Goal: Communication & Community: Answer question/provide support

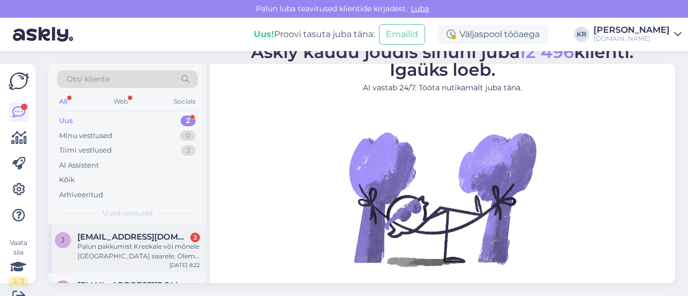
scroll to position [37, 0]
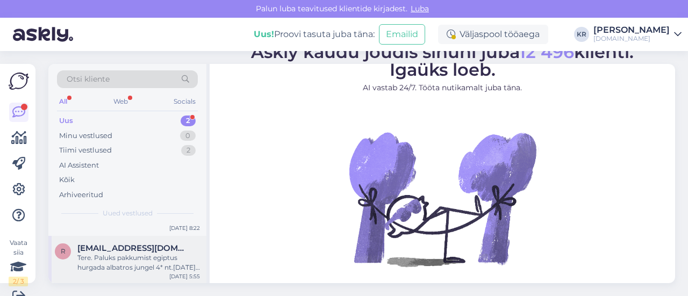
click at [138, 255] on div "Tere. Paluks pakkumist egiptus hurgada albatros jungel 4* nt.[DATE] 2 täiskasva…" at bounding box center [138, 262] width 122 height 19
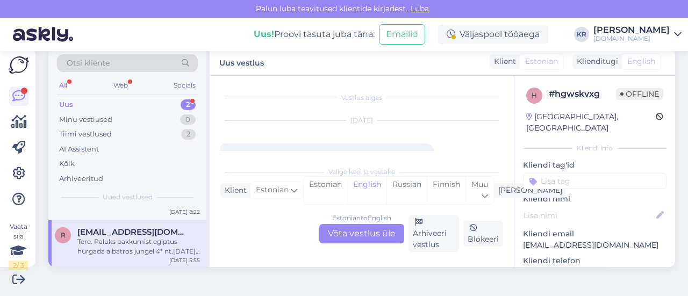
scroll to position [23, 0]
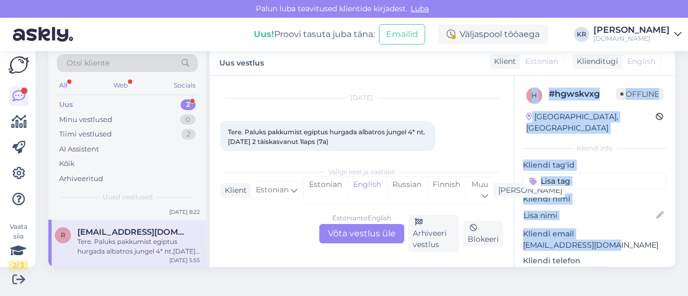
drag, startPoint x: 615, startPoint y: 233, endPoint x: 504, endPoint y: 228, distance: 111.3
click at [504, 228] on div "Vestlus algas [DATE] Tere. Paluks pakkumist egiptus hurgada albatros jungel 4* …" at bounding box center [442, 171] width 465 height 191
click at [620, 240] on p "[EMAIL_ADDRESS][DOMAIN_NAME]" at bounding box center [594, 245] width 143 height 11
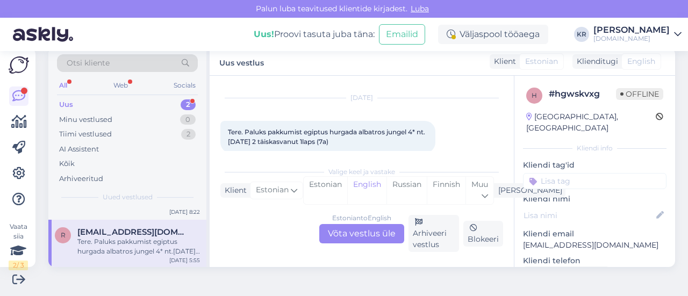
drag, startPoint x: 616, startPoint y: 244, endPoint x: 611, endPoint y: 236, distance: 9.1
drag, startPoint x: 608, startPoint y: 232, endPoint x: 514, endPoint y: 230, distance: 93.5
click at [523, 240] on p "[EMAIL_ADDRESS][DOMAIN_NAME]" at bounding box center [594, 245] width 143 height 11
copy p "[EMAIL_ADDRESS][DOMAIN_NAME]"
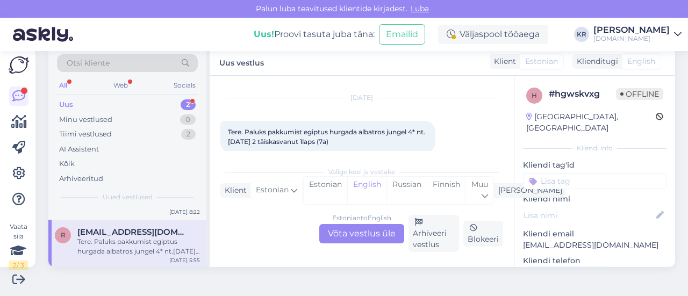
click at [353, 240] on div "Estonian to English Võta vestlus üle" at bounding box center [361, 233] width 85 height 19
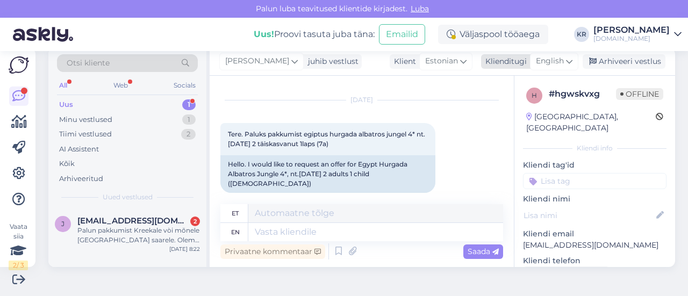
click at [542, 64] on span "English" at bounding box center [550, 61] width 28 height 12
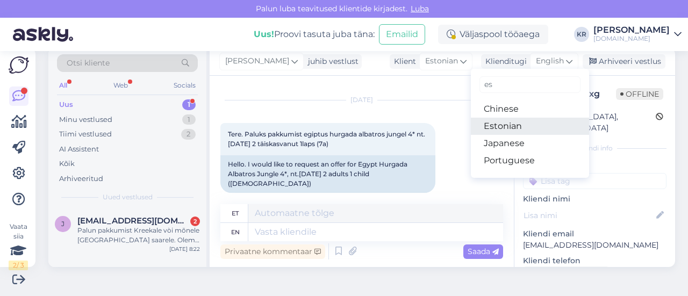
type input "es"
click at [497, 122] on link "Estonian" at bounding box center [530, 126] width 118 height 17
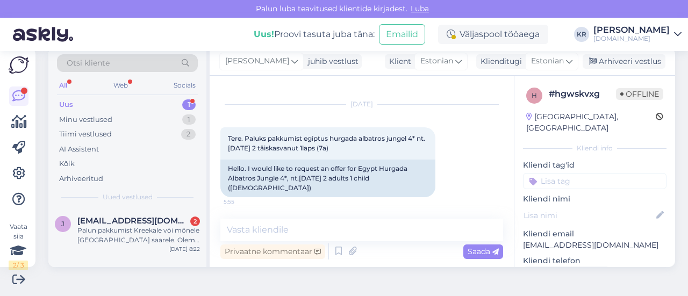
scroll to position [6, 0]
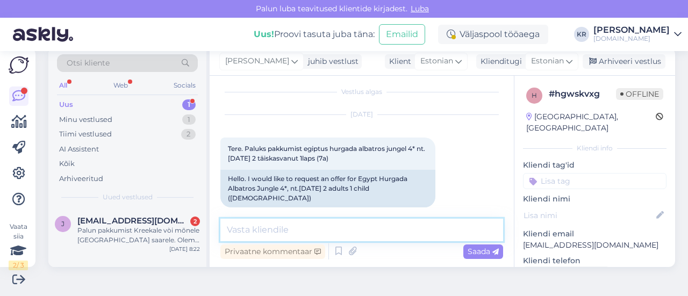
drag, startPoint x: 348, startPoint y: 229, endPoint x: 357, endPoint y: 223, distance: 10.9
click at [349, 229] on textarea at bounding box center [361, 230] width 283 height 23
type textarea "Tere! Saadame pakkumise Teile meilile :)"
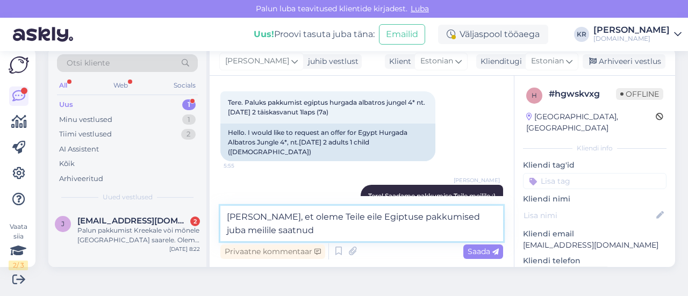
type textarea "[PERSON_NAME], et oleme Teile eile Egiptuse pakkumised juba meilile saatnud."
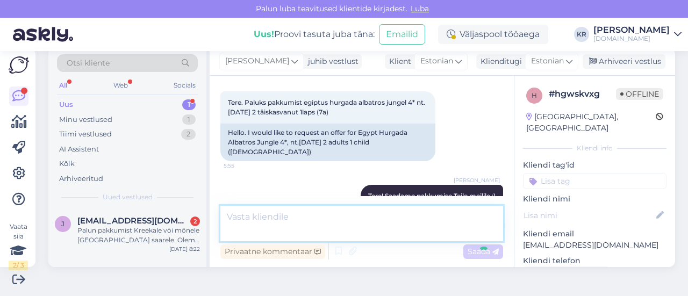
scroll to position [108, 0]
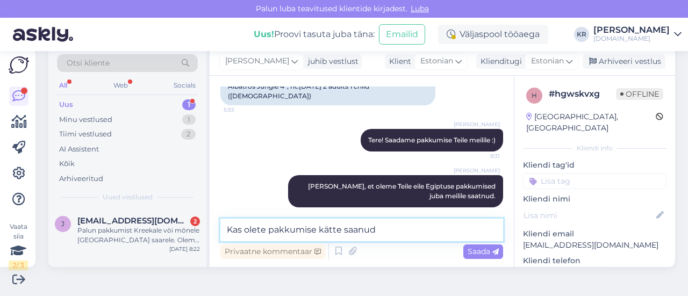
type textarea "Kas olete pakkumise kätte saanud?"
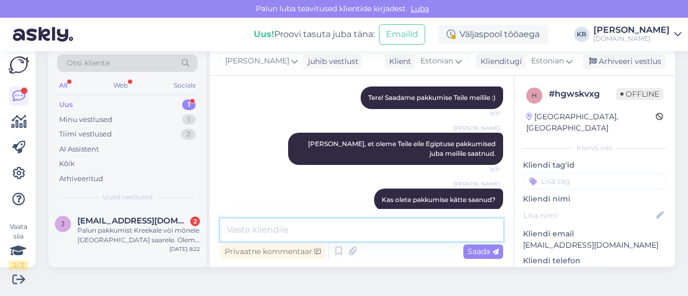
scroll to position [154, 0]
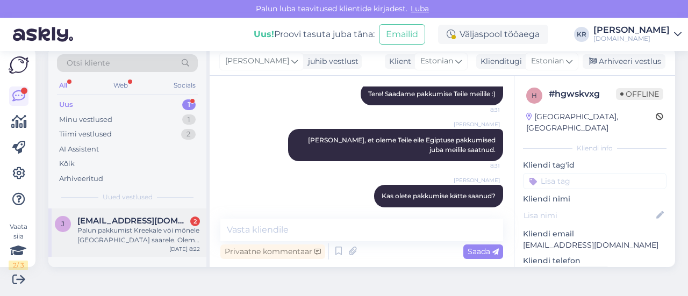
click at [159, 241] on div "Palun pakkumist Kreekale vòi mõnele [GEOGRAPHIC_DATA] saarele. Oleme kolmekesi,…" at bounding box center [138, 235] width 122 height 19
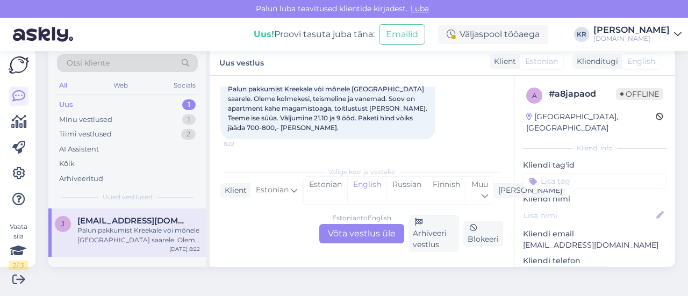
scroll to position [91, 0]
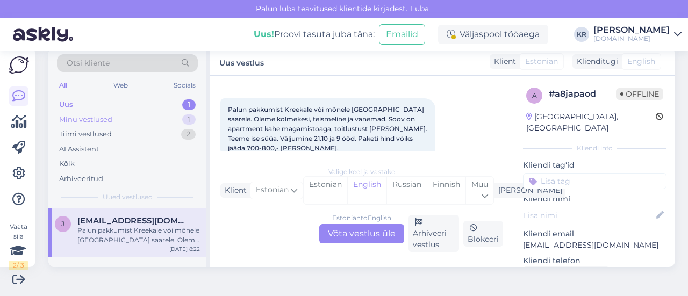
click at [111, 121] on div "Minu vestlused" at bounding box center [85, 119] width 53 height 11
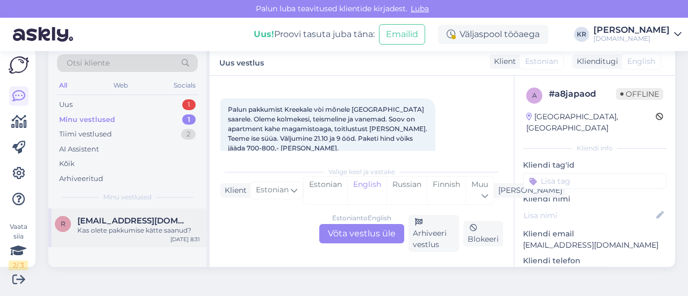
click at [152, 237] on div "R [EMAIL_ADDRESS][DOMAIN_NAME] Kas olete pakkumise kätte saanud? [DATE] 8:31" at bounding box center [127, 227] width 158 height 39
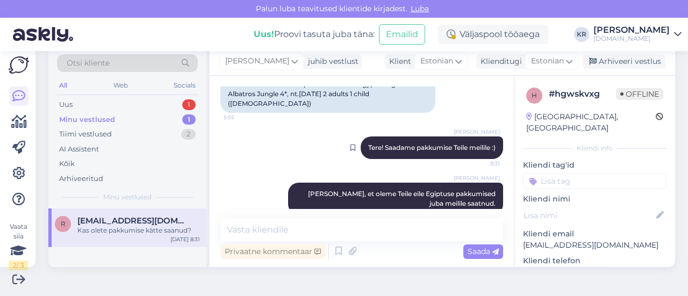
scroll to position [154, 0]
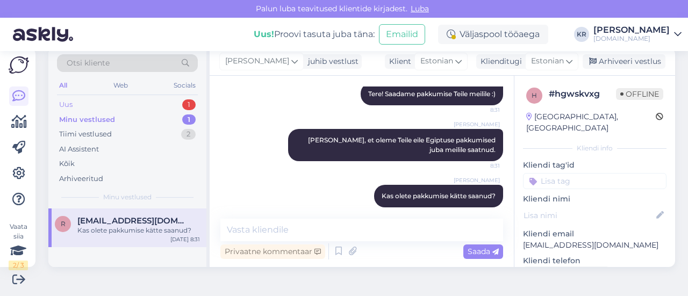
click at [116, 102] on div "Uus 1" at bounding box center [127, 104] width 141 height 15
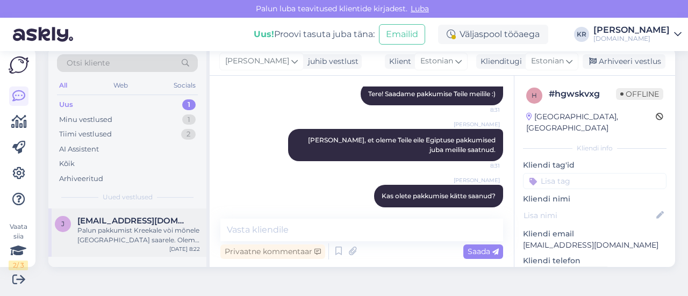
click at [109, 228] on div "Palun pakkumist Kreekale vòi mõnele [GEOGRAPHIC_DATA] saarele. Oleme kolmekesi,…" at bounding box center [138, 235] width 122 height 19
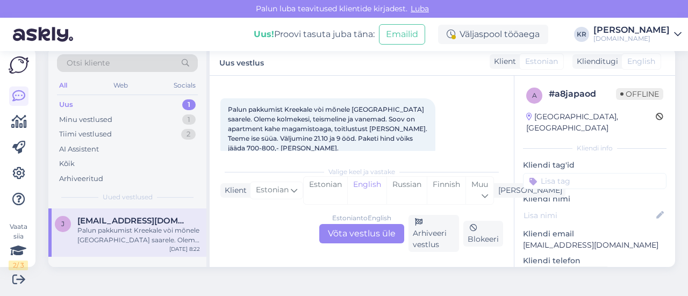
click at [371, 236] on div "Estonian to English Võta vestlus üle" at bounding box center [361, 233] width 85 height 19
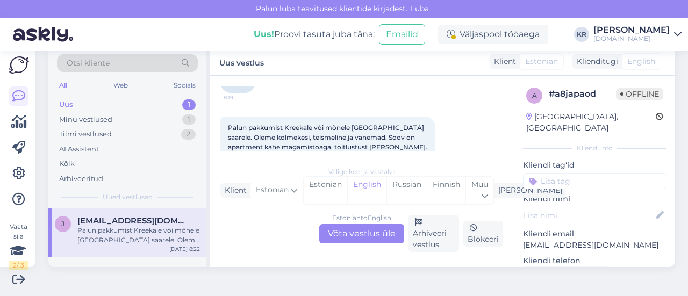
scroll to position [110, 0]
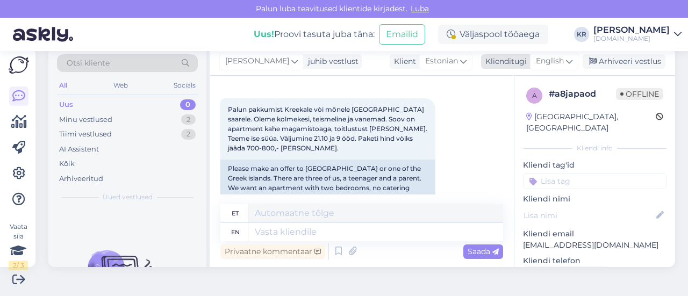
click at [548, 62] on span "English" at bounding box center [550, 61] width 28 height 12
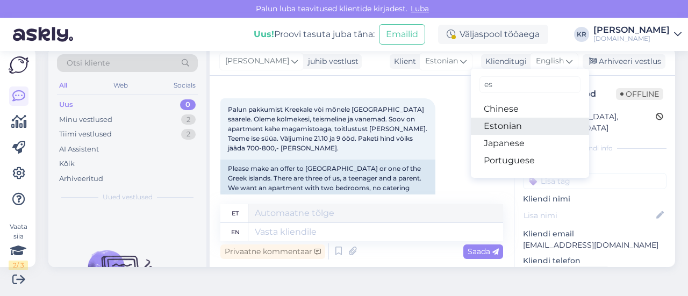
click at [520, 124] on link "Estonian" at bounding box center [530, 126] width 118 height 17
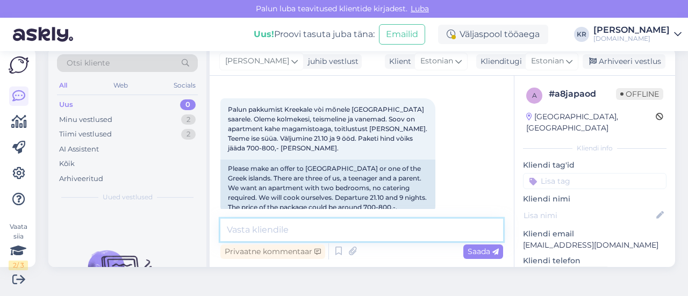
click at [343, 232] on textarea at bounding box center [361, 230] width 283 height 23
type textarea "Tere! Palun täpsustage ka lapse vanus? :)"
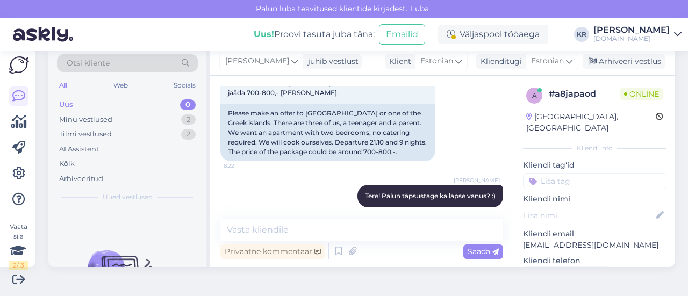
click at [478, 295] on div "Vaata siia 2 / 3 Võimalused Veendu, et Askly loob sulle väärtust. Sulge Ühenda …" at bounding box center [344, 173] width 688 height 245
drag, startPoint x: 569, startPoint y: 232, endPoint x: 513, endPoint y: 234, distance: 55.9
copy p "[EMAIL_ADDRESS][DOMAIN_NAME]"
click at [326, 234] on textarea at bounding box center [361, 230] width 283 height 23
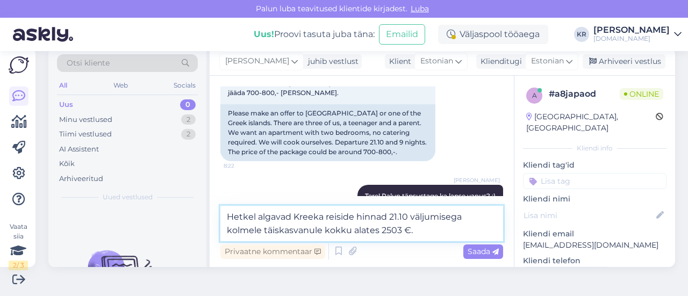
click at [324, 216] on textarea "Hetkel algavad Kreeka reiside hinnad 21.10 väljumisega kolmele täiskasvanule ko…" at bounding box center [361, 223] width 283 height 35
type textarea "Hetkel algavad Kreeka 9-öiste reiside hinnad 21.10 väljumisega kolmele täiskasv…"
click at [473, 227] on textarea "Hetkel algavad Kreeka 9-öiste reiside hinnad 21.10 väljumisega kolmele täiskasv…" at bounding box center [361, 223] width 283 height 35
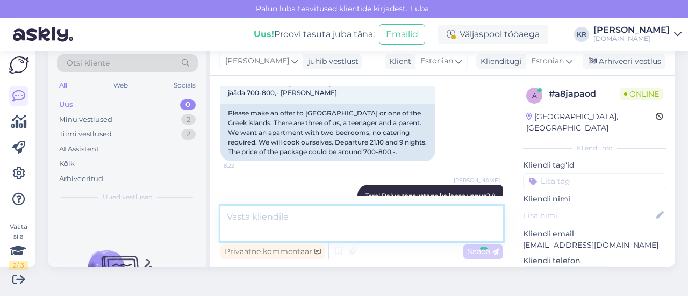
scroll to position [221, 0]
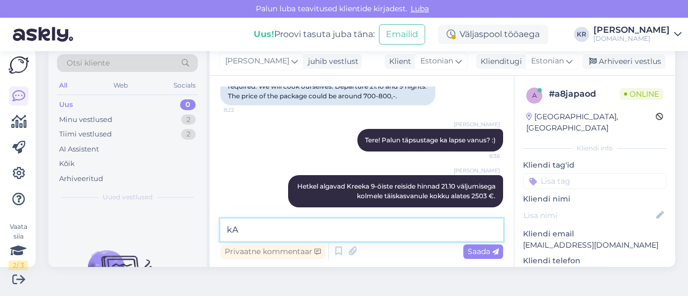
type textarea "k"
type textarea "Kas see on sobilik?"
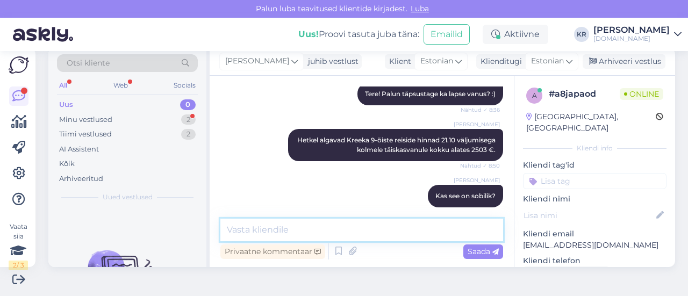
scroll to position [323, 0]
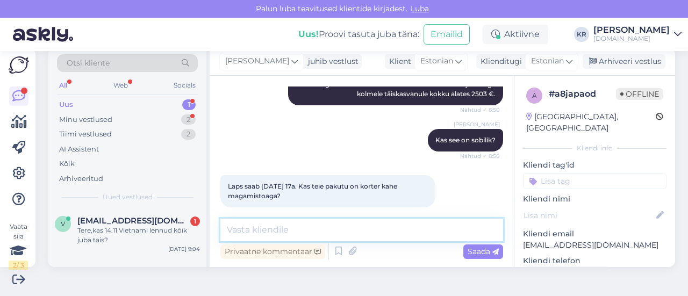
click at [320, 228] on textarea at bounding box center [361, 230] width 283 height 23
paste textarea "Triple Superior Studio"
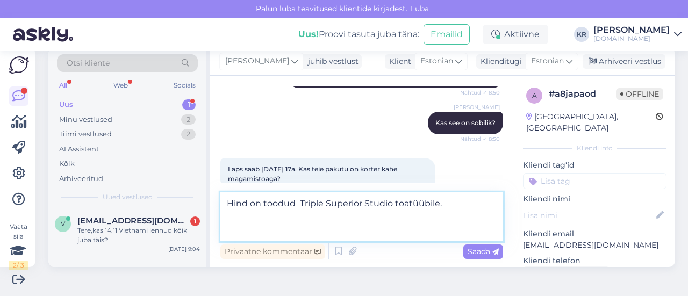
scroll to position [349, 0]
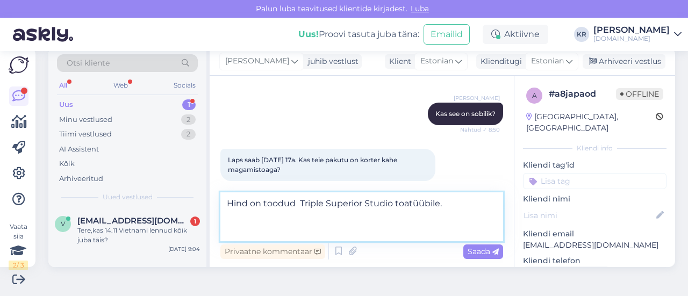
paste textarea "Superior 1 Bedroom Apartment"
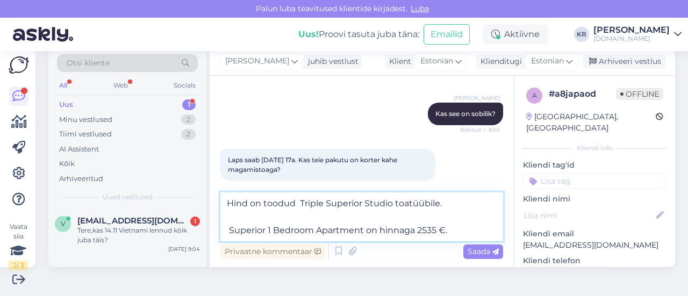
drag, startPoint x: 228, startPoint y: 230, endPoint x: 231, endPoint y: 198, distance: 32.4
click at [231, 198] on textarea "Hind on toodud Triple Superior Studio toatüübile. Superior 1 Bedroom Apartment …" at bounding box center [361, 216] width 283 height 49
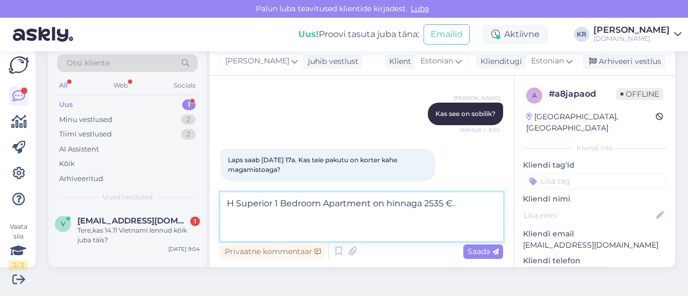
scroll to position [323, 0]
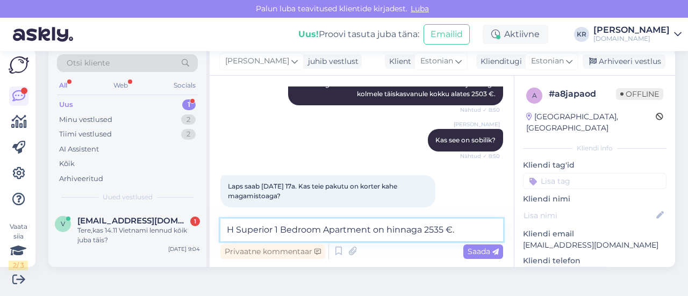
drag, startPoint x: 237, startPoint y: 230, endPoint x: 212, endPoint y: 224, distance: 26.6
click at [211, 224] on div "Vestlus algas [DATE] Tere! 8:19 Hello! Palun pakkumist Kreekale vòi mõnele [GEO…" at bounding box center [362, 171] width 304 height 191
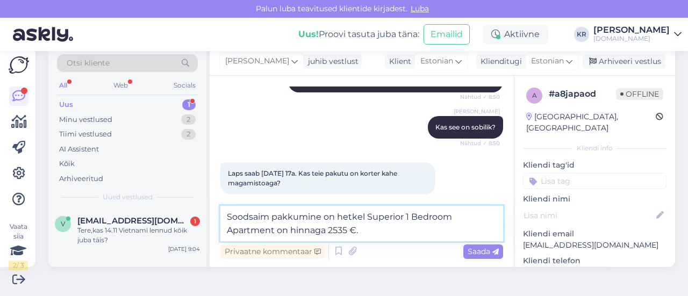
paste textarea "Iraklis Apartments (3)"
click at [379, 234] on textarea "Soodsaim pakkumine on hetkel Iraklis Apartments 3* hotelli. Superior 1 Bedroom …" at bounding box center [361, 223] width 283 height 35
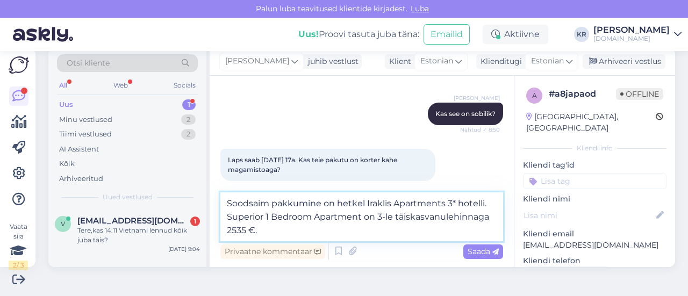
type textarea "Soodsaim pakkumine on hetkel Iraklis Apartments 3* hotelli. Superior 1 Bedroom …"
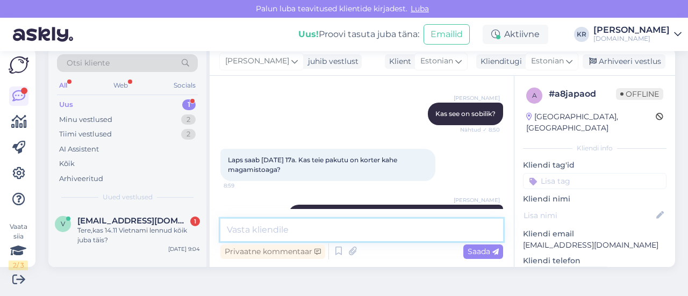
scroll to position [388, 0]
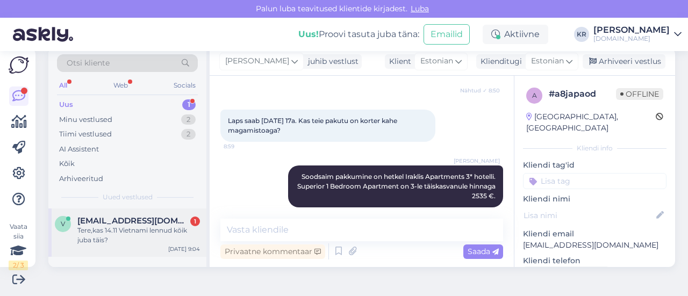
click at [153, 232] on div "Tere,kas 14.11 Vietnami lennud kõik juba täis?" at bounding box center [138, 235] width 122 height 19
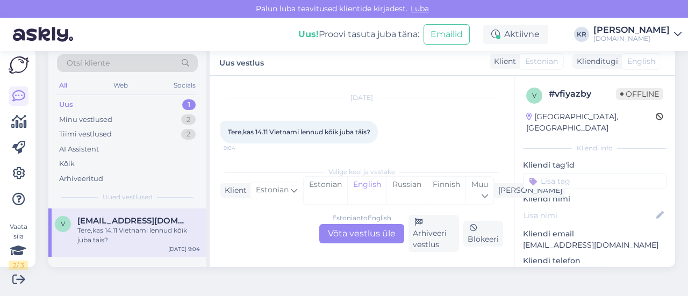
click at [363, 240] on div "Estonian to English Võta vestlus üle" at bounding box center [361, 233] width 85 height 19
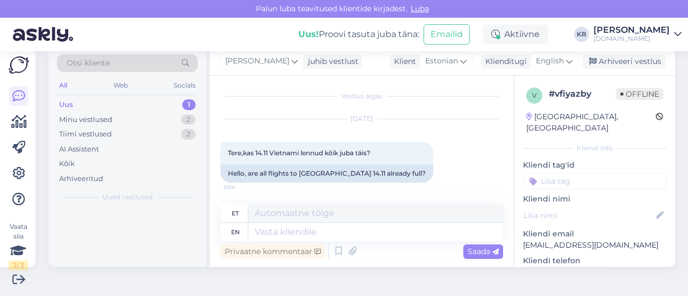
scroll to position [1, 0]
click at [555, 66] on span "English" at bounding box center [550, 61] width 28 height 12
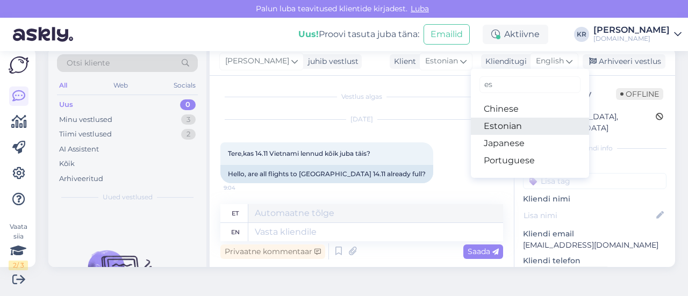
click at [530, 126] on link "Estonian" at bounding box center [530, 126] width 118 height 17
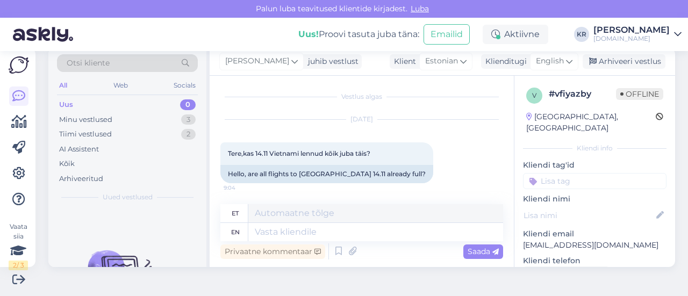
scroll to position [0, 0]
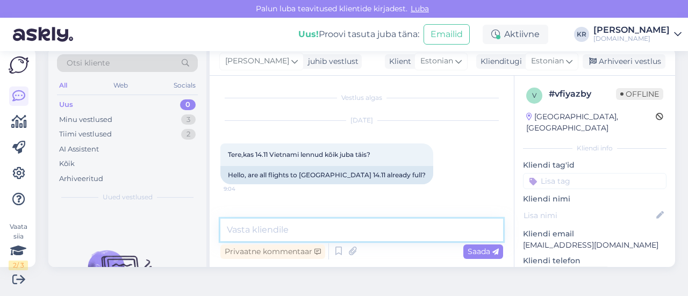
click at [380, 227] on textarea at bounding box center [361, 230] width 283 height 23
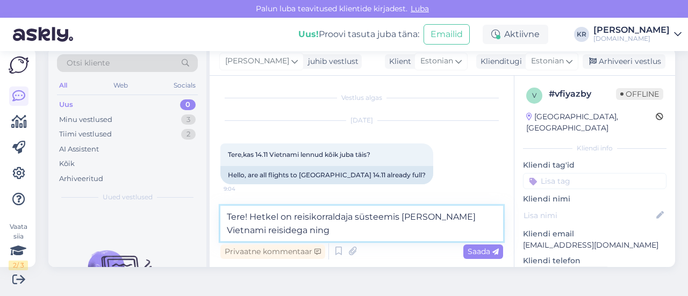
drag, startPoint x: 409, startPoint y: 219, endPoint x: 402, endPoint y: 215, distance: 8.4
click at [402, 215] on textarea "Tere! Hetkel on reisikorraldaja süsteemis [PERSON_NAME] Vietnami reisidega ning" at bounding box center [361, 223] width 283 height 35
click at [309, 227] on textarea "Tere! Hetkel on reisikorraldaja süsteemis [PERSON_NAME] Vietnami reisidega ning" at bounding box center [361, 223] width 283 height 35
click at [398, 225] on textarea "Tere! Hetkel on reisikorraldaja süsteemis [PERSON_NAME] Vietnami reisidega ning" at bounding box center [361, 223] width 283 height 35
click at [413, 232] on textarea "Tere! Hetkel on reisikorraldaja süsteemis [PERSON_NAME] Vietnami reisidega ning" at bounding box center [361, 223] width 283 height 35
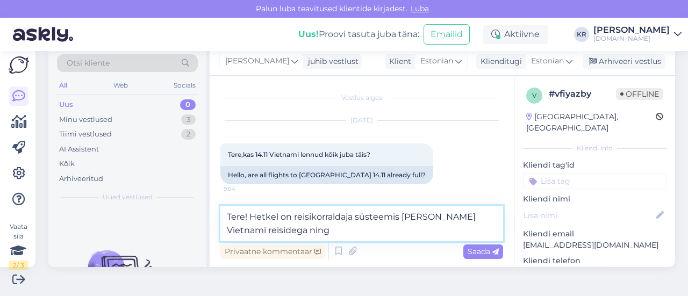
click at [394, 215] on textarea "Tere! Hetkel on reisikorraldaja süsteemis [PERSON_NAME] Vietnami reisidega ning" at bounding box center [361, 223] width 283 height 35
drag, startPoint x: 399, startPoint y: 227, endPoint x: 401, endPoint y: 219, distance: 8.9
click at [401, 219] on textarea "Tere! Hetkel on reisikorraldaja süsteemis [PERSON_NAME] Vietnami reisidega ning" at bounding box center [361, 223] width 283 height 35
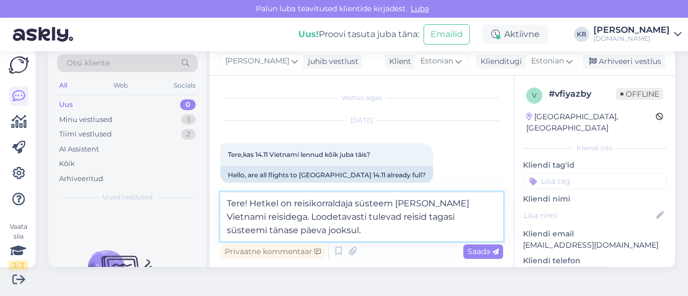
type textarea "Tere! Hetkel on reisikorraldaja süsteem [PERSON_NAME] Vietnami reisidega. Loode…"
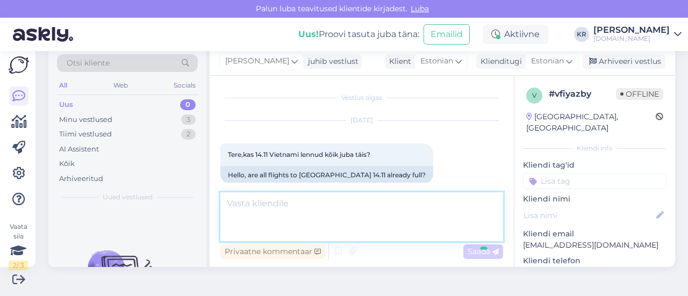
scroll to position [52, 0]
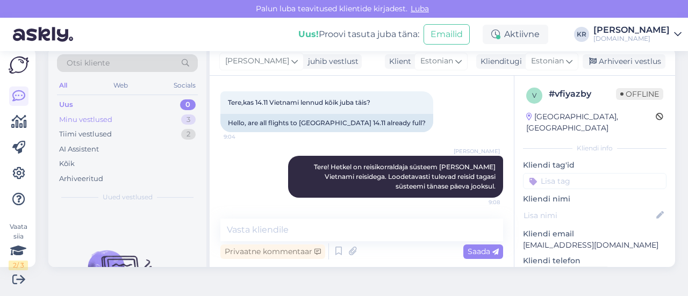
click at [118, 122] on div "Minu vestlused 3" at bounding box center [127, 119] width 141 height 15
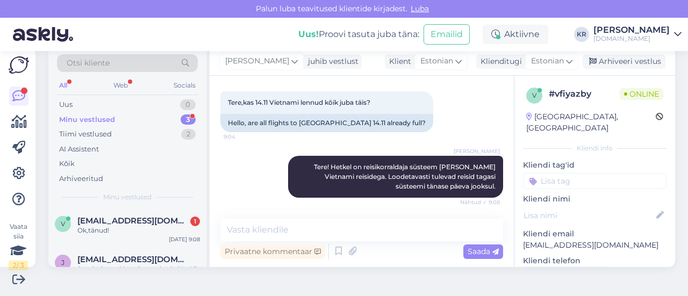
scroll to position [98, 0]
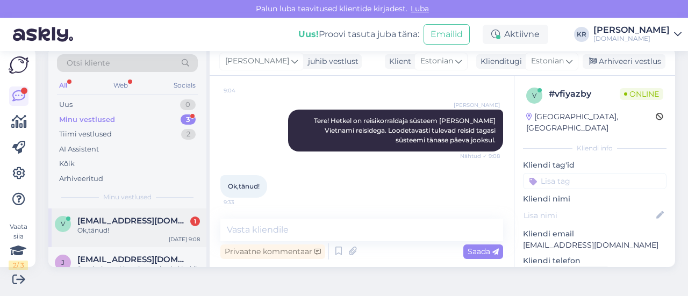
click at [129, 233] on div "Ok,tänud!" at bounding box center [138, 231] width 122 height 10
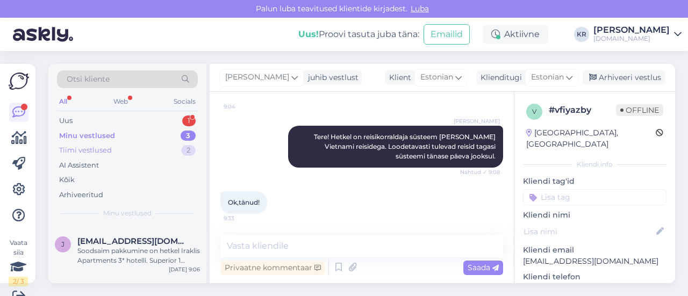
scroll to position [0, 0]
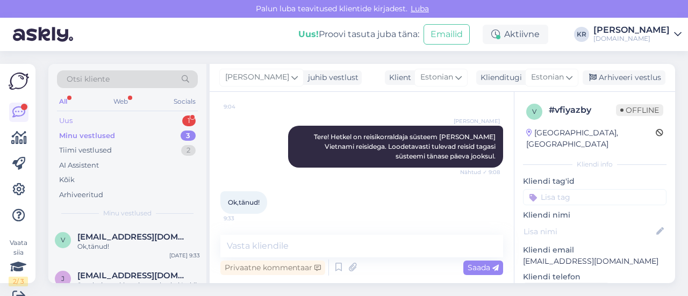
click at [96, 119] on div "Uus 1" at bounding box center [127, 120] width 141 height 15
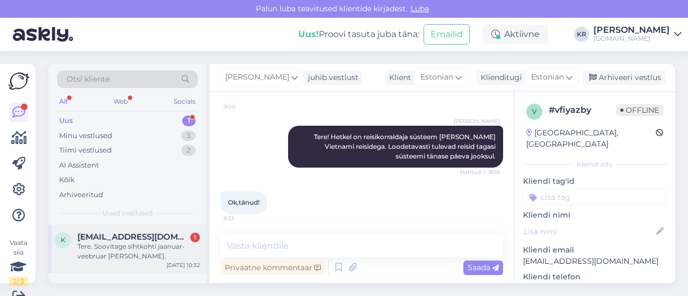
click at [121, 245] on div "Tere. Soovitage sihtkohti jaanuar-veebruar [PERSON_NAME]." at bounding box center [138, 251] width 122 height 19
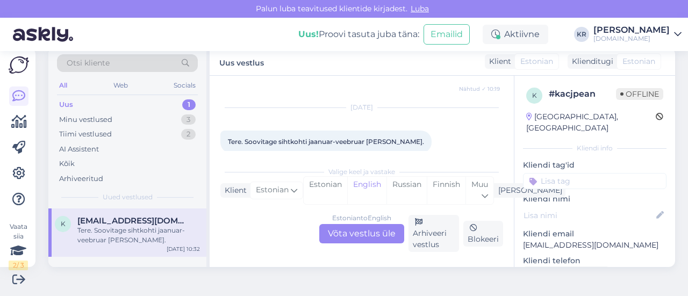
click at [366, 232] on div "Estonian to English Võta vestlus üle" at bounding box center [361, 233] width 85 height 19
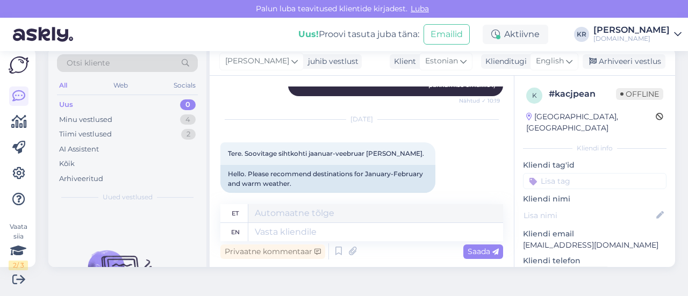
drag, startPoint x: 552, startPoint y: 63, endPoint x: 532, endPoint y: 91, distance: 35.0
click at [552, 63] on span "English" at bounding box center [550, 61] width 28 height 12
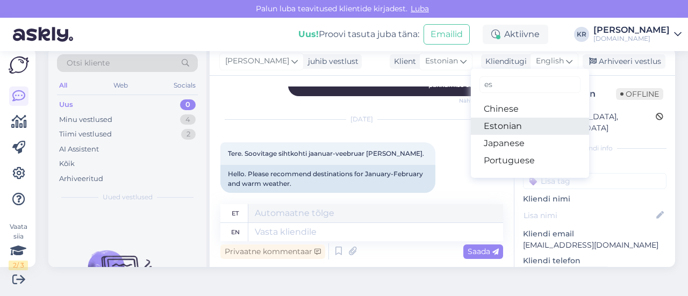
click at [513, 126] on link "Estonian" at bounding box center [530, 126] width 118 height 17
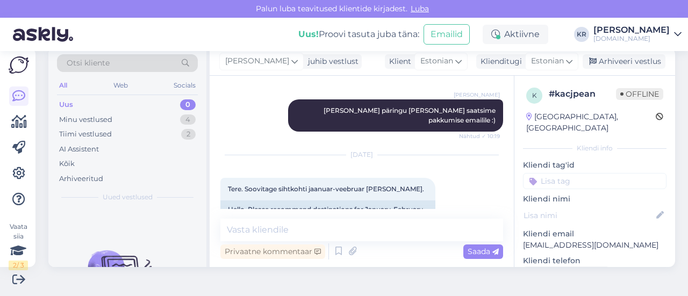
scroll to position [198, 0]
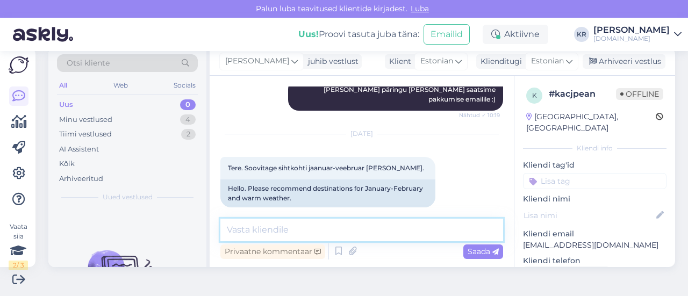
click at [321, 229] on textarea at bounding box center [361, 230] width 283 height 23
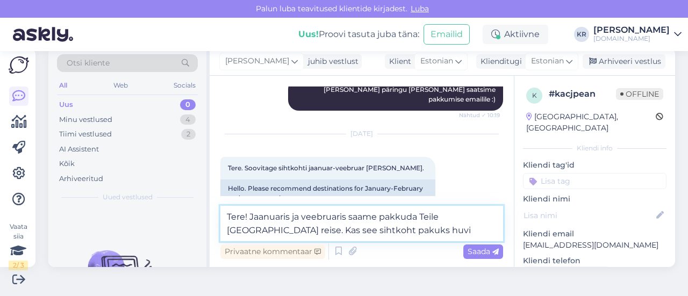
type textarea "Tere! Jaanuaris ja veebruaris saame pakkuda Teile [GEOGRAPHIC_DATA] reise. Kas …"
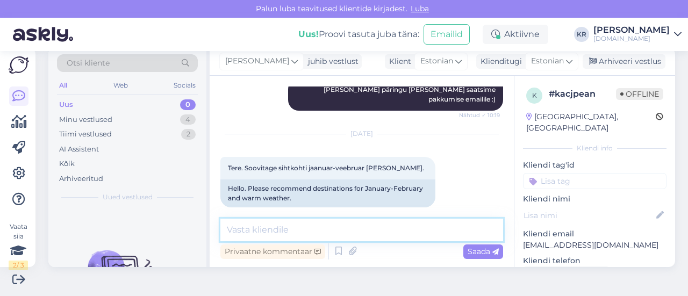
scroll to position [254, 0]
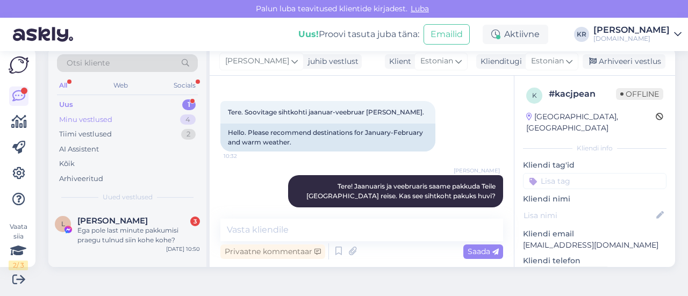
click at [110, 116] on div "Minu vestlused" at bounding box center [85, 119] width 53 height 11
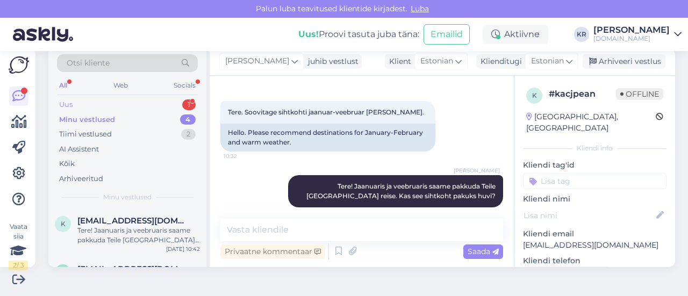
click at [115, 104] on div "Uus 1" at bounding box center [127, 104] width 141 height 15
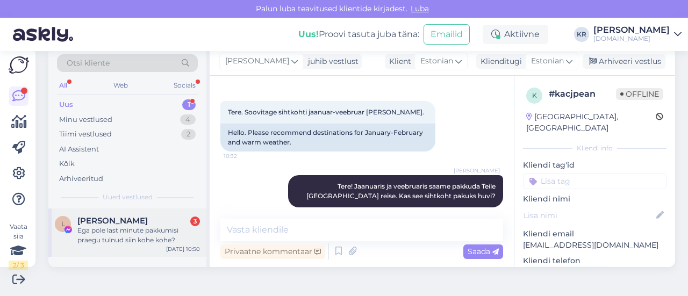
click at [156, 228] on div "Ega pole last minute pakkumisi praegu tulnud siin kohe kohe?" at bounding box center [138, 235] width 122 height 19
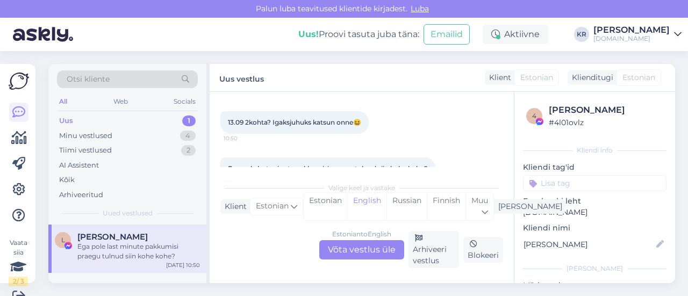
scroll to position [2234, 0]
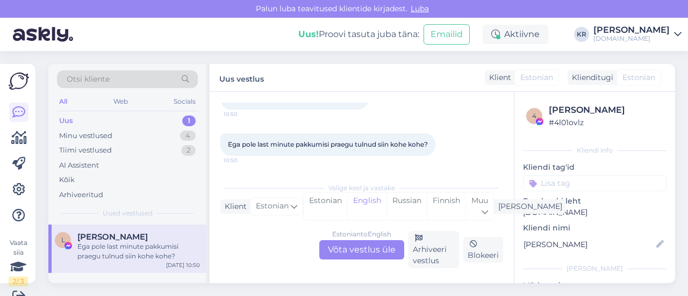
click at [367, 255] on div "Estonian to English Võta vestlus üle" at bounding box center [361, 249] width 85 height 19
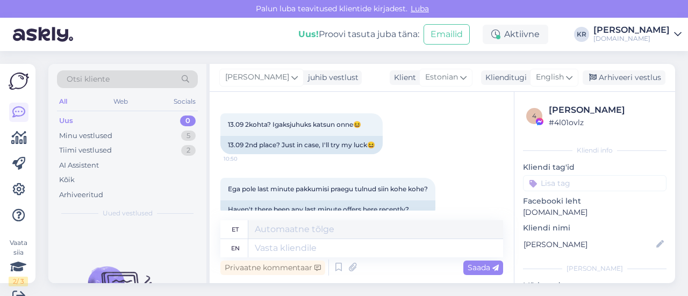
drag, startPoint x: 556, startPoint y: 83, endPoint x: 544, endPoint y: 95, distance: 16.3
click at [556, 82] on span "English" at bounding box center [550, 77] width 28 height 12
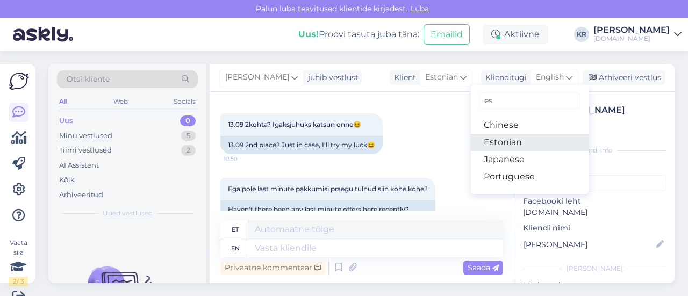
click at [495, 138] on link "Estonian" at bounding box center [530, 142] width 118 height 17
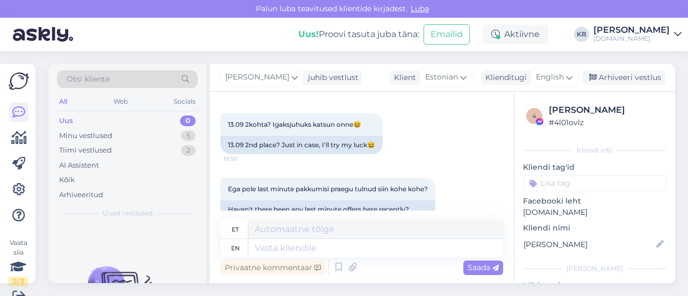
scroll to position [2757, 0]
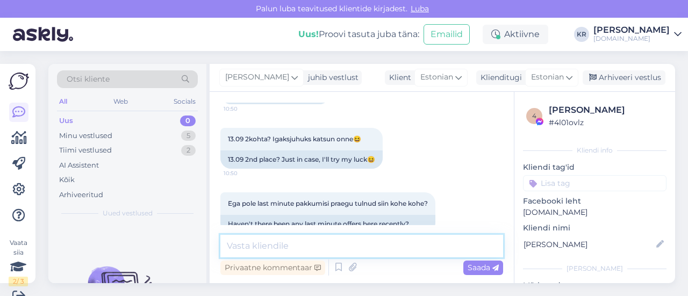
click at [354, 240] on textarea at bounding box center [361, 246] width 283 height 23
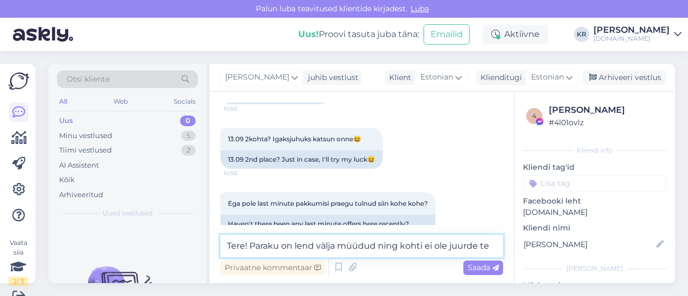
scroll to position [2770, 0]
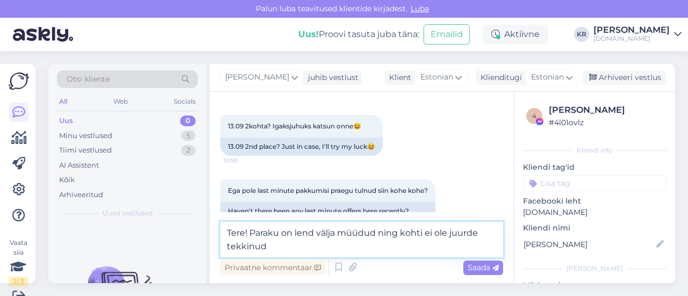
type textarea "Tere! Paraku on lend välja müüdud ning kohti ei ole juurde tekkinud."
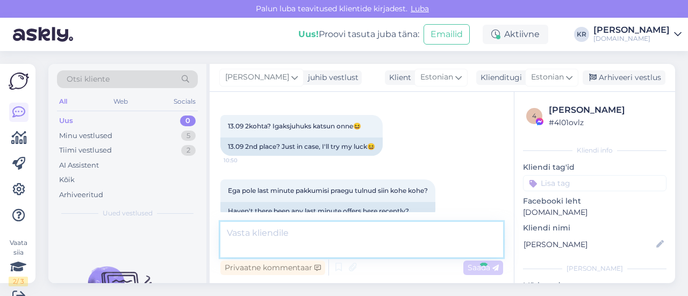
scroll to position [16, 0]
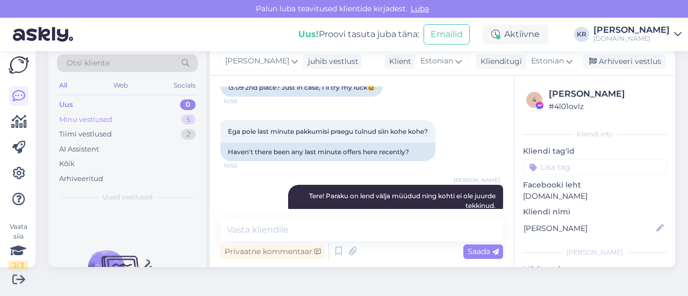
click at [145, 120] on div "Minu vestlused 5" at bounding box center [127, 119] width 141 height 15
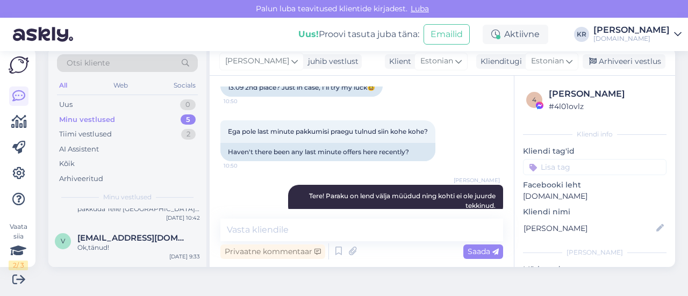
scroll to position [163, 0]
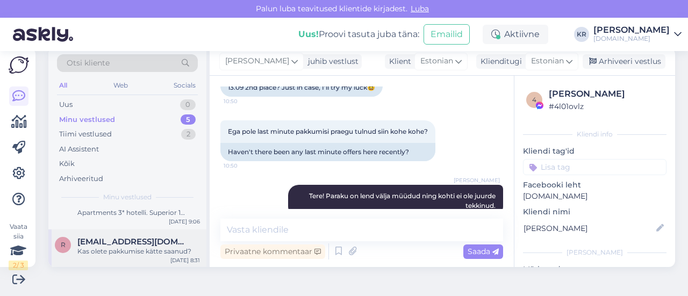
click at [154, 250] on div "Kas olete pakkumise kätte saanud?" at bounding box center [138, 252] width 122 height 10
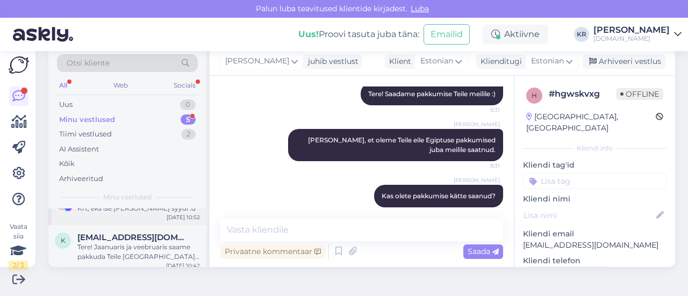
scroll to position [0, 0]
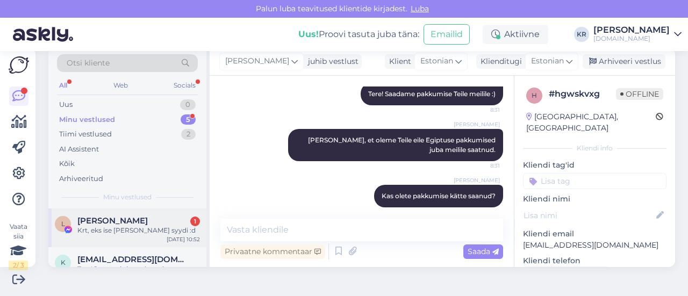
click at [122, 239] on div "L [PERSON_NAME] 1 Krt, eks ise [PERSON_NAME] syydi :d [DATE] 10:52" at bounding box center [127, 227] width 158 height 39
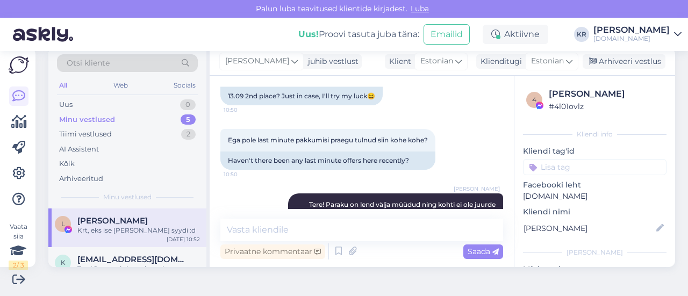
scroll to position [2859, 0]
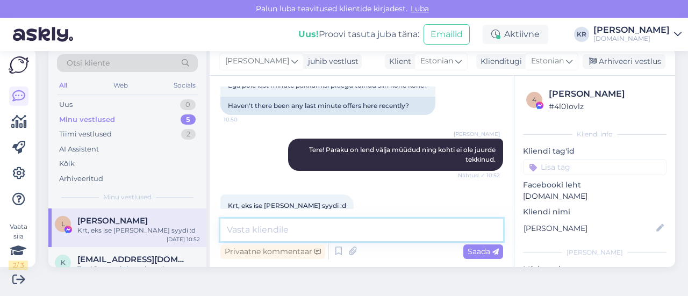
click at [291, 228] on textarea at bounding box center [361, 230] width 283 height 23
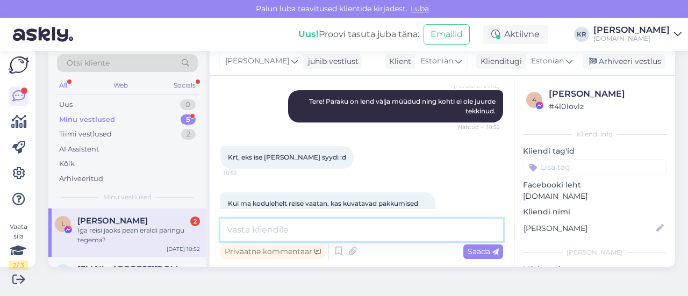
scroll to position [2961, 0]
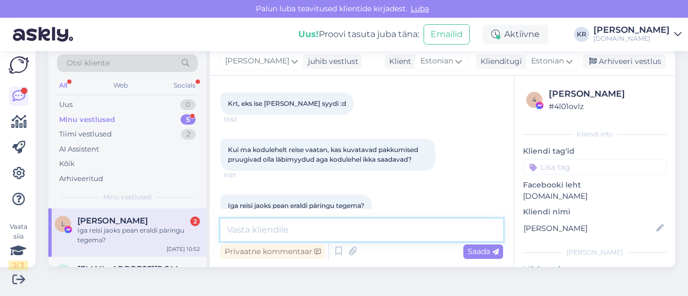
click at [319, 222] on textarea at bounding box center [361, 230] width 283 height 23
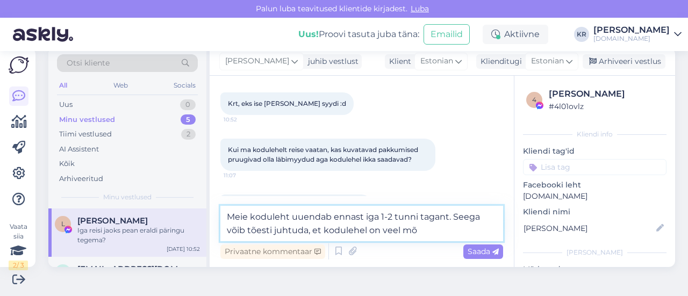
drag, startPoint x: 430, startPoint y: 232, endPoint x: 452, endPoint y: 218, distance: 26.3
click at [452, 218] on textarea "Meie koduleht uuendab ennast iga 1-2 tunni tagant. Seega võib tõesti juhtuda, e…" at bounding box center [361, 223] width 283 height 35
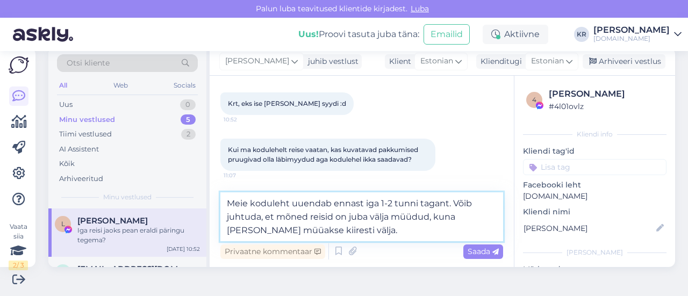
click at [458, 222] on textarea "Meie koduleht uuendab ennast iga 1-2 tunni tagant. Võib juhtuda, et mõned reisi…" at bounding box center [361, 216] width 283 height 49
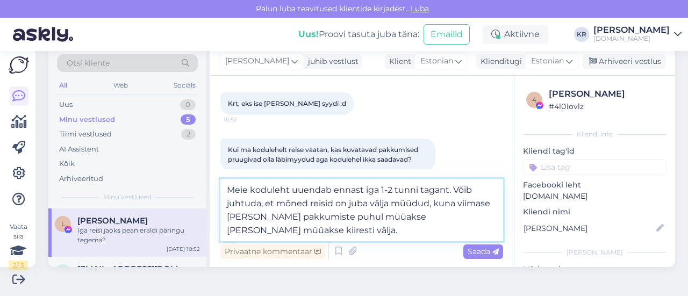
drag, startPoint x: 481, startPoint y: 218, endPoint x: 441, endPoint y: 217, distance: 40.8
click at [441, 217] on textarea "Meie koduleht uuendab ennast iga 1-2 tunni tagant. Võib juhtuda, et mõned reisi…" at bounding box center [361, 210] width 283 height 62
type textarea "Meie koduleht uuendab ennast iga 1-2 tunni tagant. Võib juhtuda, et mõned reisi…"
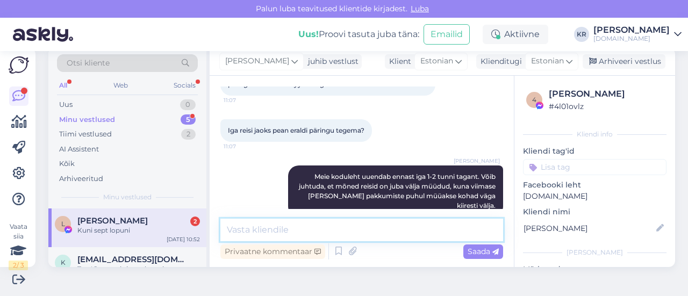
scroll to position [3128, 0]
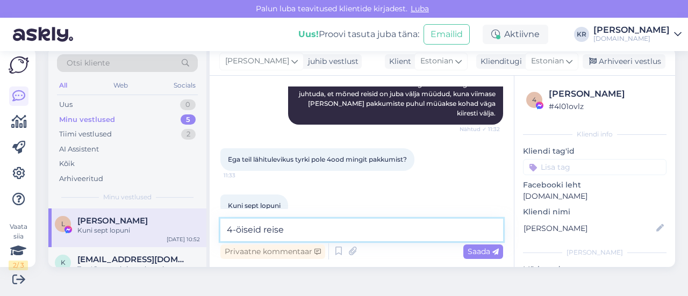
click at [303, 232] on textarea "4-öiseid reise" at bounding box center [361, 230] width 283 height 23
click at [357, 229] on textarea "4-öiseid reise saame pakkuda 22.09, 20.09" at bounding box center [361, 230] width 283 height 23
click at [434, 232] on textarea "4-öiseid reise saame pakkuda 19.09, 18.09, 22.09, 20.09" at bounding box center [361, 230] width 283 height 23
click at [474, 226] on textarea "4-öiseid reise saame pakkuda 19.09, 18.09, 22.09 või 20.09" at bounding box center [361, 230] width 283 height 23
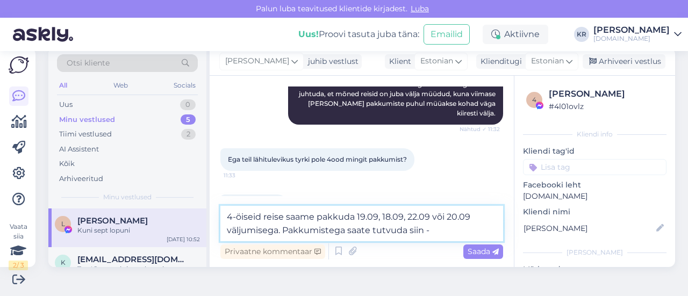
paste textarea "[URL][DOMAIN_NAME][DATE]"
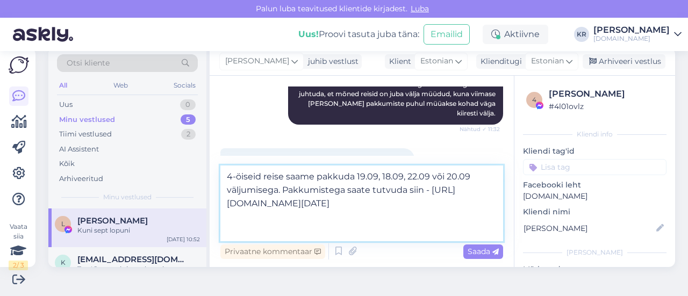
drag, startPoint x: 299, startPoint y: 226, endPoint x: 223, endPoint y: 208, distance: 77.9
click at [223, 208] on textarea "4-öiseid reise saame pakkuda 19.09, 18.09, 22.09 või 20.09 väljumisega. Pakkumi…" at bounding box center [361, 203] width 283 height 76
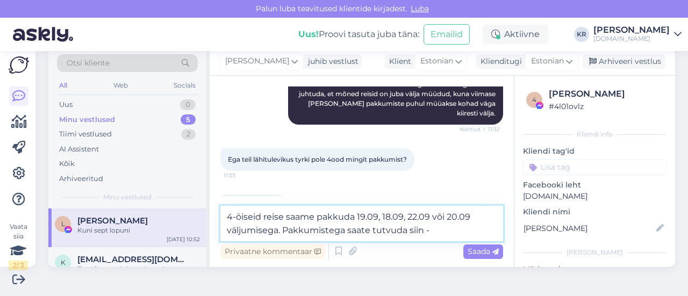
paste textarea "[URL][DOMAIN_NAME]"
type textarea "4-öiseid reise saame pakkuda 19.09, 18.09, 22.09 või 20.09 väljumisega. Pakkumi…"
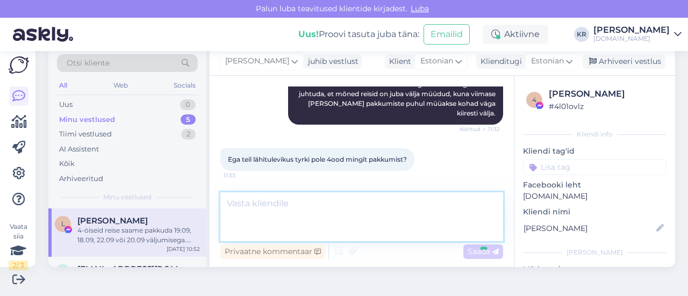
scroll to position [3194, 0]
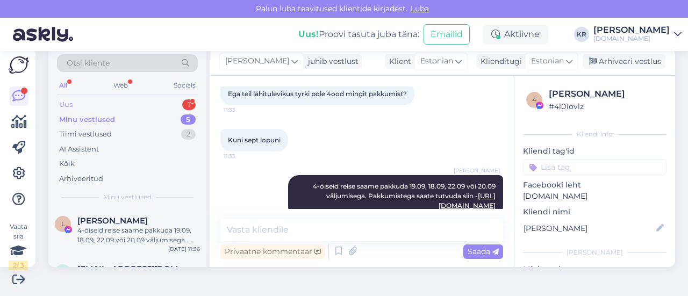
click at [128, 105] on div "Uus 1" at bounding box center [127, 104] width 141 height 15
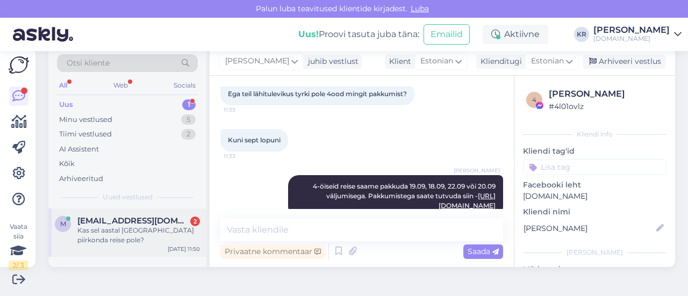
click at [135, 232] on div "Kas sel aastal [GEOGRAPHIC_DATA] piirkonda reise pole?" at bounding box center [138, 235] width 122 height 19
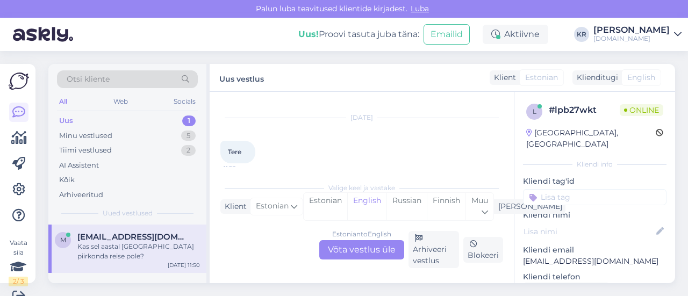
scroll to position [73, 0]
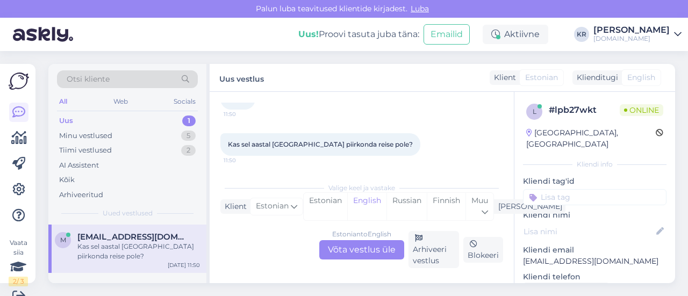
click at [348, 244] on div "Estonian to English Võta vestlus üle" at bounding box center [361, 249] width 85 height 19
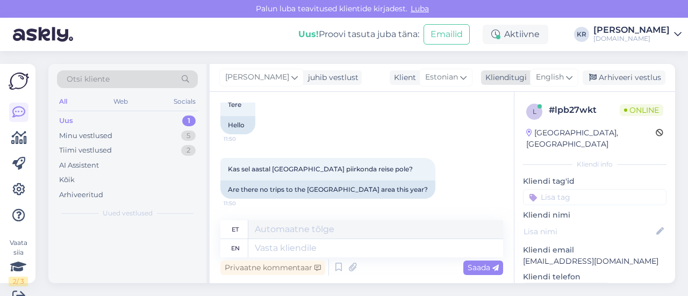
scroll to position [66, 0]
drag, startPoint x: 553, startPoint y: 76, endPoint x: 527, endPoint y: 162, distance: 89.9
click at [553, 76] on span "English" at bounding box center [550, 77] width 28 height 12
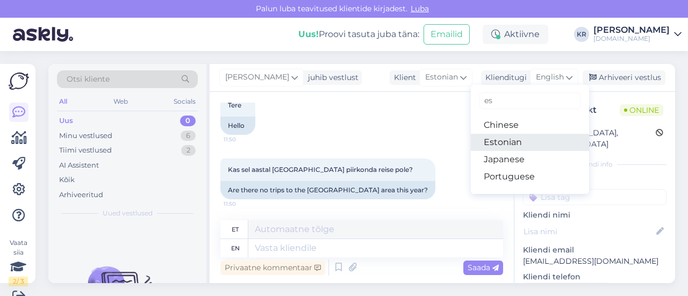
click at [520, 142] on link "Estonian" at bounding box center [530, 142] width 118 height 17
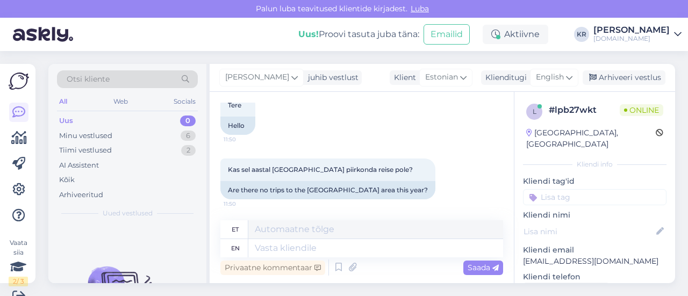
scroll to position [51, 0]
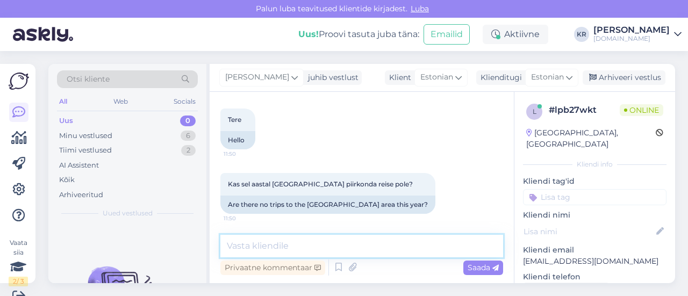
click at [299, 234] on div "Vestlus algas [DATE] Tere 11:50 Hello Kas sel aastal [GEOGRAPHIC_DATA] piirkond…" at bounding box center [362, 187] width 304 height 191
drag, startPoint x: 334, startPoint y: 249, endPoint x: 308, endPoint y: 247, distance: 25.9
click at [308, 247] on textarea "Tere! Bodrumi reise saame pakkuda" at bounding box center [361, 246] width 283 height 23
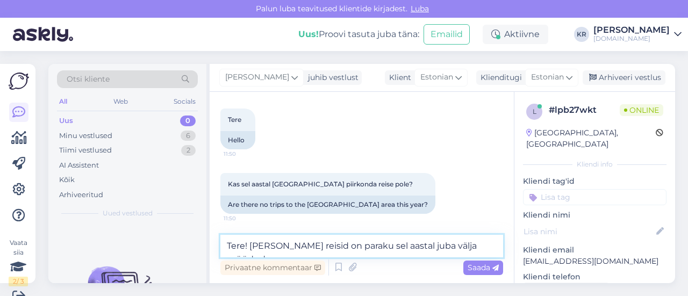
type textarea "Tere! [PERSON_NAME] reisid on paraku sel aastal juba välja müüdud."
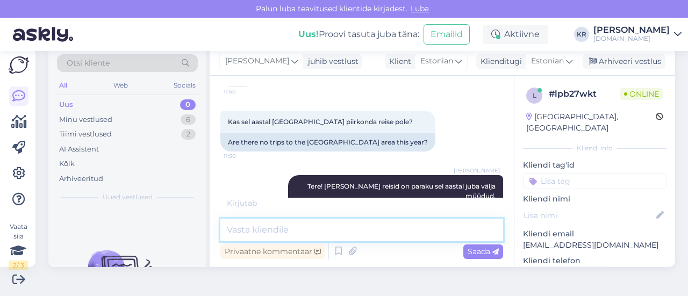
scroll to position [143, 0]
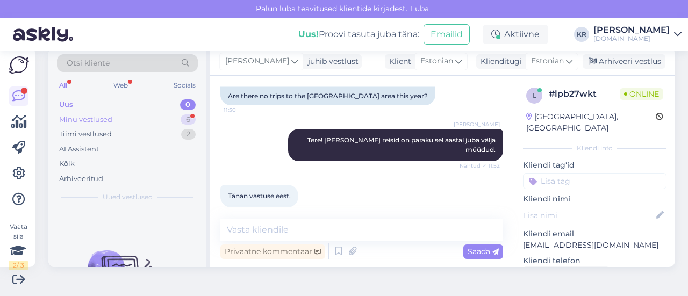
click at [139, 115] on div "Minu vestlused 6" at bounding box center [127, 119] width 141 height 15
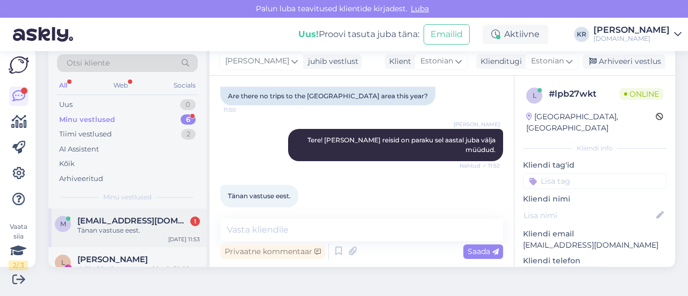
click at [164, 230] on div "Tänan vastuse eest." at bounding box center [138, 231] width 122 height 10
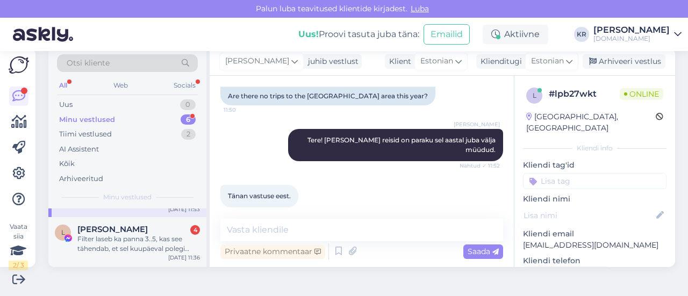
scroll to position [54, 0]
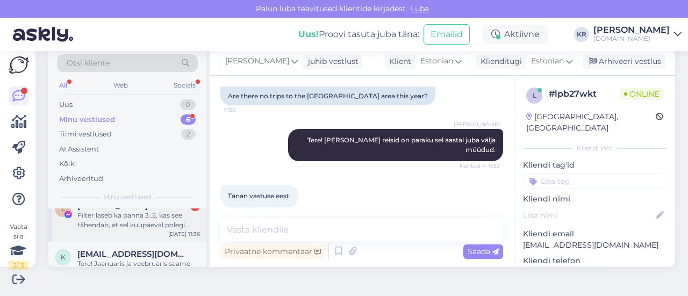
click at [120, 236] on div "L [PERSON_NAME] 4 Filter laseb ka panna 3..5, kas see tähendab, et sel kuupäeva…" at bounding box center [127, 217] width 158 height 48
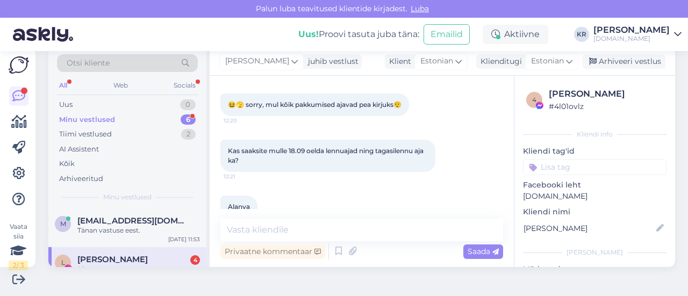
scroll to position [3614, 0]
click at [288, 229] on textarea at bounding box center [361, 230] width 283 height 23
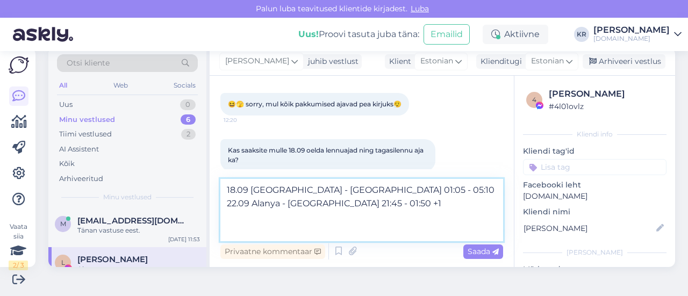
click at [225, 185] on textarea "18.09 [GEOGRAPHIC_DATA] - [GEOGRAPHIC_DATA] 01:05 - 05:10 22.09 Alanya - [GEOGR…" at bounding box center [361, 210] width 283 height 62
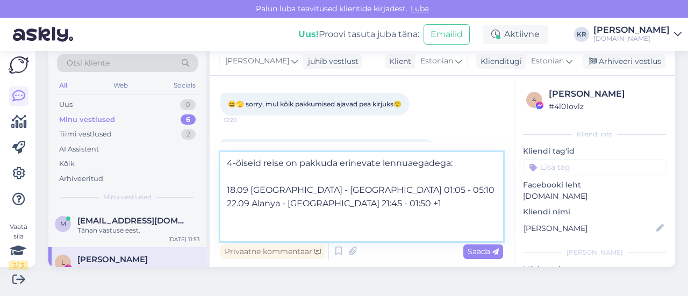
click at [374, 205] on textarea "4-öiseid reise on pakkuda erinevate lennuaegadega: 18.09 [GEOGRAPHIC_DATA] - [G…" at bounding box center [361, 196] width 283 height 89
drag, startPoint x: 384, startPoint y: 204, endPoint x: 227, endPoint y: 194, distance: 157.2
click at [221, 193] on textarea "4-öiseid reise on pakkuda erinevate lennuaegadega: 18.09 [GEOGRAPHIC_DATA] - [G…" at bounding box center [361, 196] width 283 height 89
click at [256, 223] on textarea "4-öiseid reise on pakkuda erinevate lennuaegadega: 18.09 [GEOGRAPHIC_DATA] - [G…" at bounding box center [361, 196] width 283 height 89
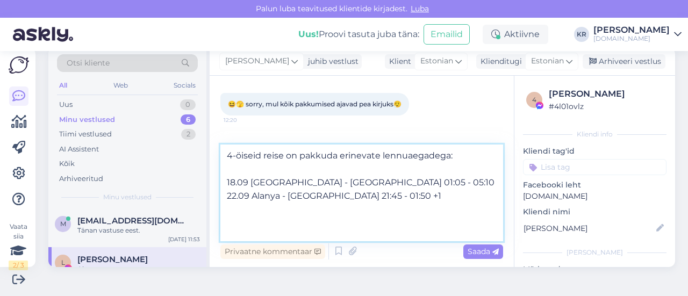
paste textarea "18.09 [GEOGRAPHIC_DATA] - [GEOGRAPHIC_DATA] 01:05 - 05:10 22.09 Alanya - [GEOGR…"
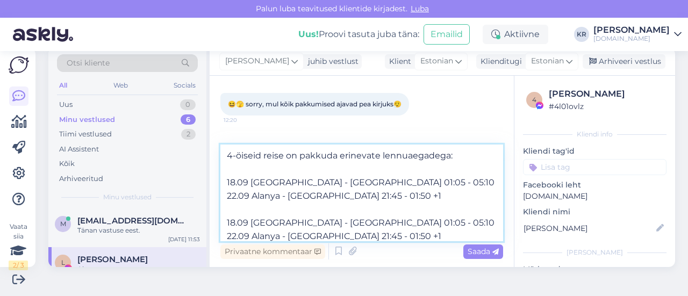
drag, startPoint x: 323, startPoint y: 221, endPoint x: 372, endPoint y: 221, distance: 48.9
click at [372, 221] on textarea "4-öiseid reise on pakkuda erinevate lennuaegadega: 18.09 [GEOGRAPHIC_DATA] - [G…" at bounding box center [361, 193] width 283 height 97
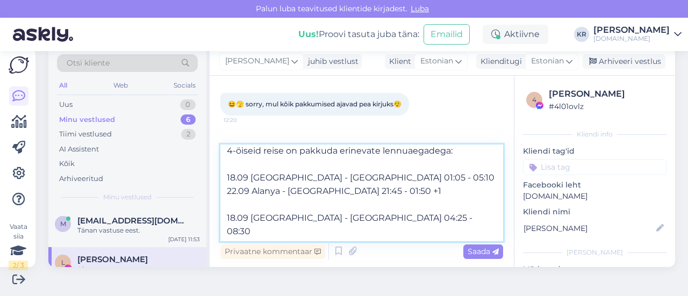
drag, startPoint x: 343, startPoint y: 234, endPoint x: 384, endPoint y: 234, distance: 41.4
click at [384, 234] on textarea "4-öiseid reise on pakkuda erinevate lennuaegadega: 18.09 [GEOGRAPHIC_DATA] - [G…" at bounding box center [361, 193] width 283 height 97
type textarea "4-öiseid reise on pakkuda erinevate lennuaegadega: 18.09 [GEOGRAPHIC_DATA] - [G…"
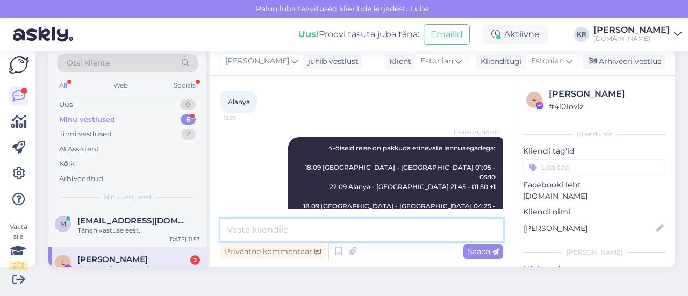
scroll to position [3810, 0]
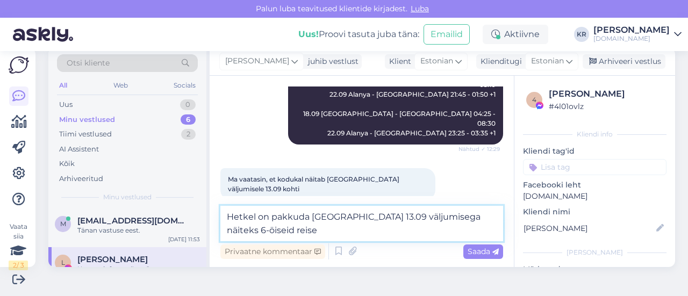
type textarea "Hetkel on pakkuda [GEOGRAPHIC_DATA] 13.09 väljumisega näiteks 6-öiseid reise."
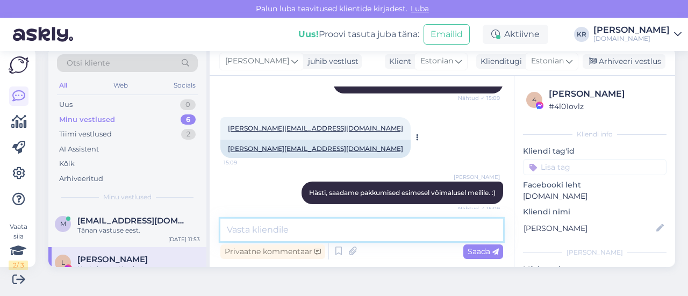
scroll to position [1341, 0]
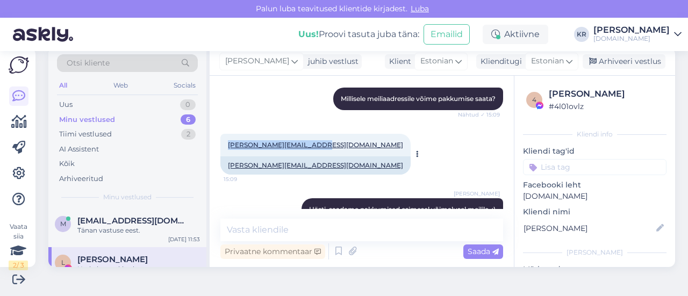
drag, startPoint x: 261, startPoint y: 131, endPoint x: 224, endPoint y: 128, distance: 37.7
click at [224, 134] on div "[PERSON_NAME][EMAIL_ADDRESS][DOMAIN_NAME] 15:09" at bounding box center [315, 145] width 190 height 23
copy link "[PERSON_NAME][EMAIL_ADDRESS][DOMAIN_NAME]"
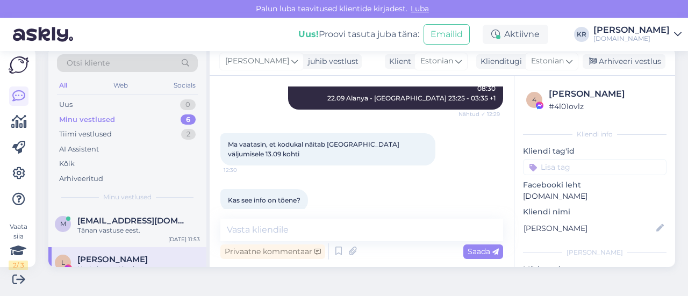
scroll to position [3866, 0]
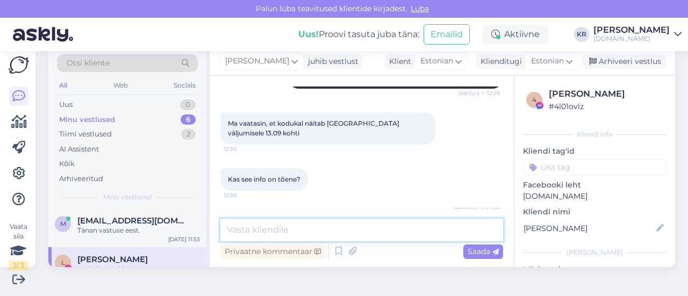
click at [322, 224] on textarea at bounding box center [361, 230] width 283 height 23
type textarea "Kas see kuupäev sobiks Teile?"
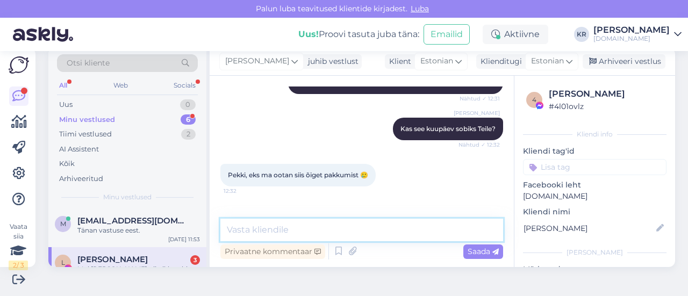
scroll to position [4072, 0]
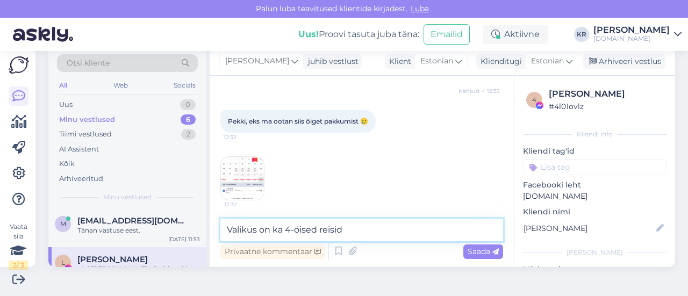
type textarea "Valikus on ka 4-öised reisid."
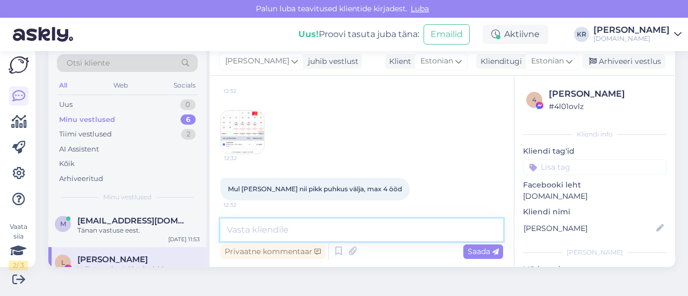
scroll to position [4165, 0]
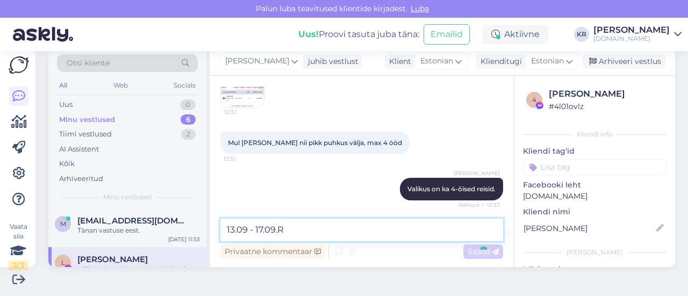
type textarea "13.09 - 17.09."
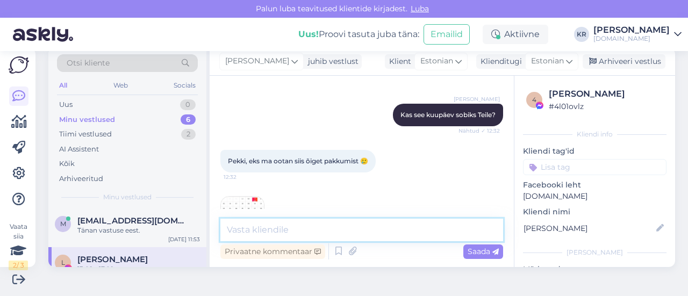
scroll to position [4050, 0]
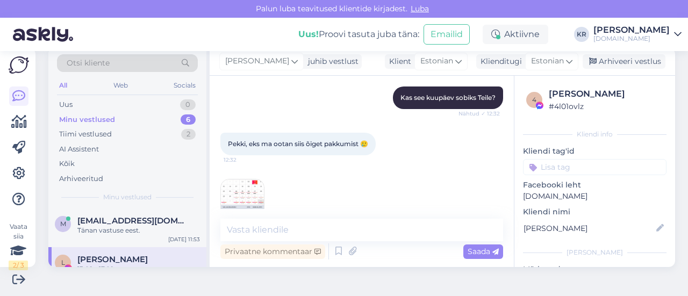
click at [233, 179] on img at bounding box center [242, 200] width 43 height 43
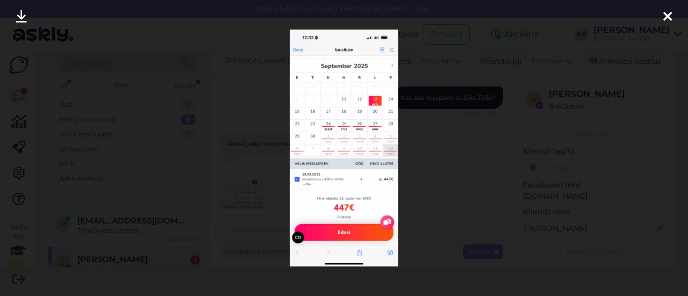
scroll to position [4257, 0]
click at [666, 20] on icon at bounding box center [667, 17] width 9 height 14
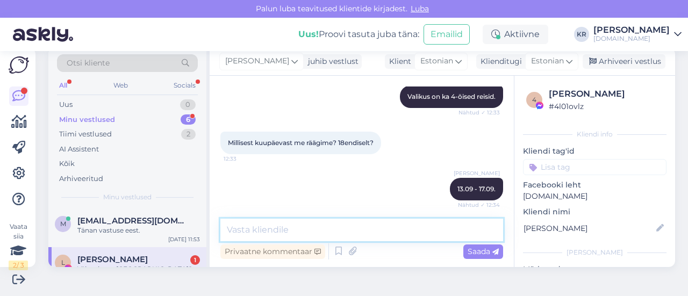
click at [293, 233] on textarea at bounding box center [361, 230] width 283 height 23
type textarea "t"
type textarea "r"
type textarea "t"
type textarea "j"
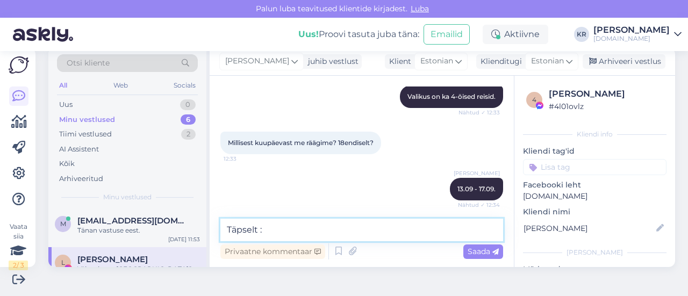
type textarea "Täpselt :)"
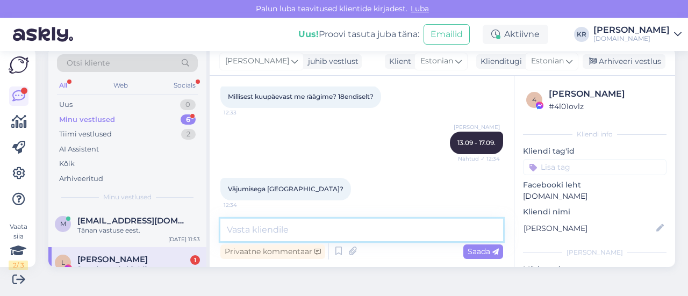
scroll to position [4350, 0]
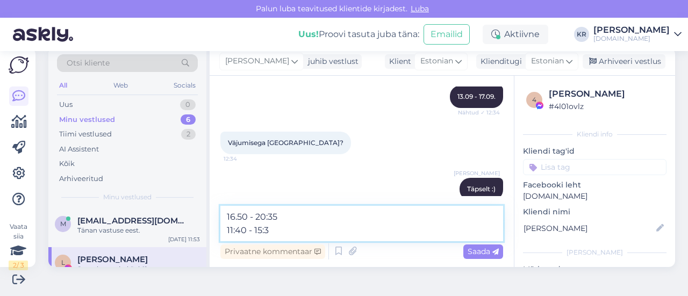
type textarea "16.50 - 20:35 11:40 - 15:35"
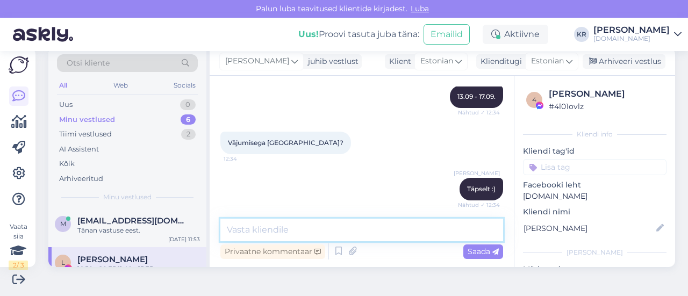
scroll to position [4406, 0]
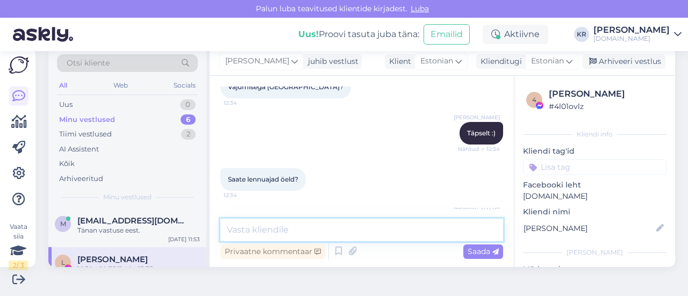
click at [370, 227] on textarea at bounding box center [361, 230] width 283 height 23
type textarea "1"
click at [247, 229] on textarea at bounding box center [361, 230] width 283 height 23
click at [161, 227] on div "Tänan vastuse eest." at bounding box center [138, 231] width 122 height 10
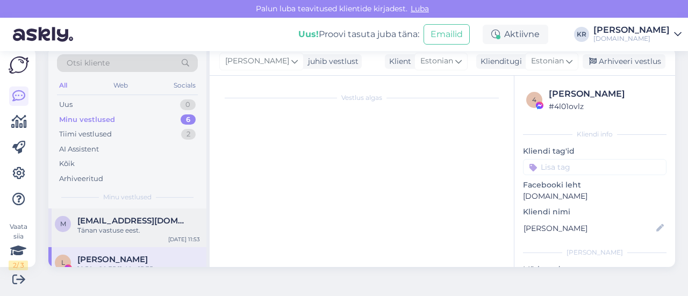
scroll to position [143, 0]
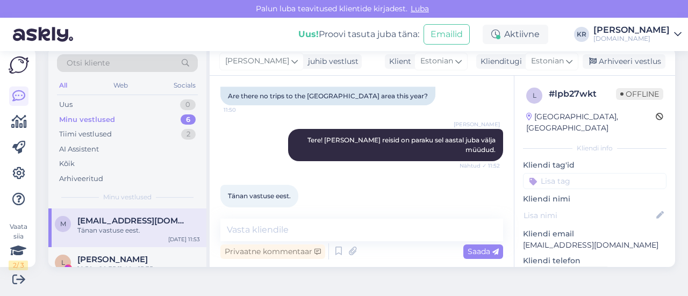
drag, startPoint x: 609, startPoint y: 67, endPoint x: 596, endPoint y: 70, distance: 13.4
click at [609, 66] on div "Arhiveeri vestlus" at bounding box center [623, 61] width 83 height 15
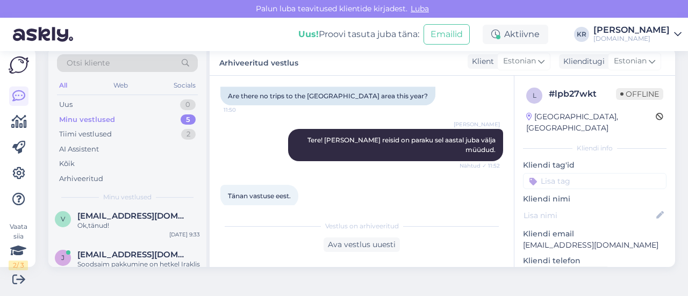
scroll to position [153, 0]
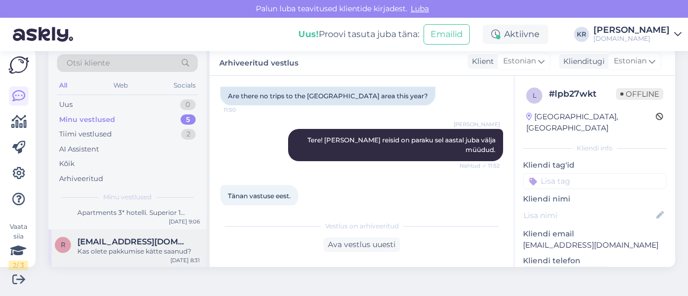
click at [144, 250] on div "Kas olete pakkumise kätte saanud?" at bounding box center [138, 252] width 122 height 10
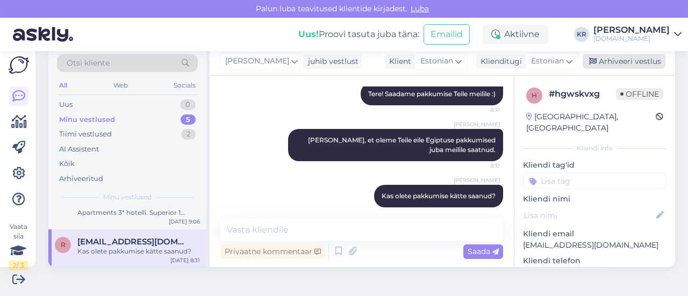
click at [617, 59] on div "Arhiveeri vestlus" at bounding box center [623, 61] width 83 height 15
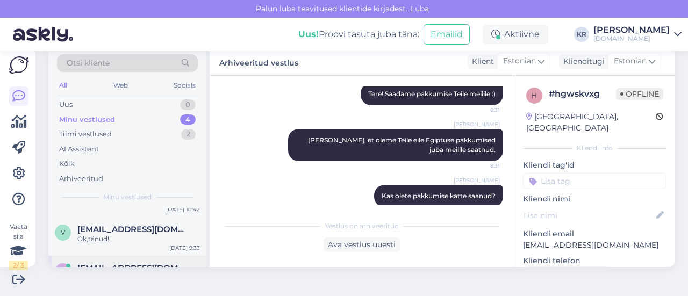
scroll to position [114, 0]
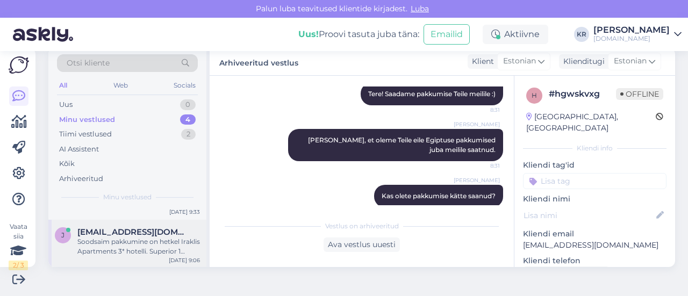
click at [128, 244] on div "Soodsaim pakkumine on hetkel Iraklis Apartments 3* hotelli. Superior 1 Bedroom …" at bounding box center [138, 246] width 122 height 19
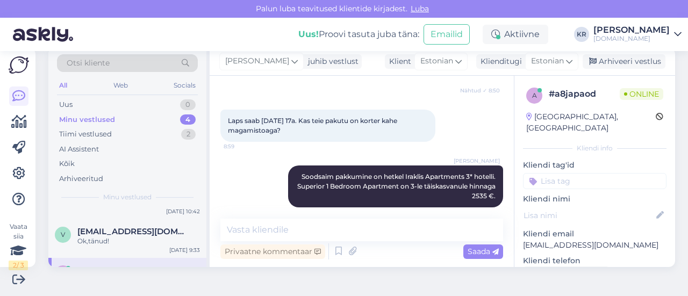
scroll to position [61, 0]
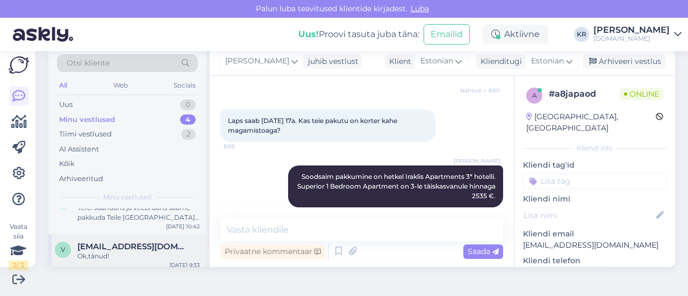
click at [152, 246] on span "[EMAIL_ADDRESS][DOMAIN_NAME]" at bounding box center [133, 247] width 112 height 10
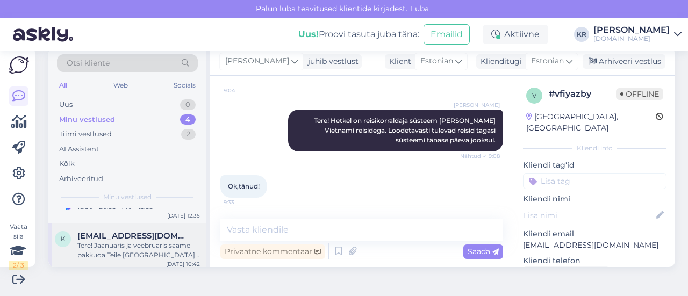
scroll to position [8, 0]
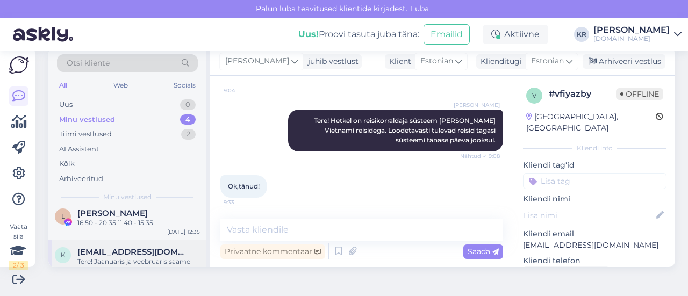
click at [157, 255] on span "[EMAIL_ADDRESS][DOMAIN_NAME]" at bounding box center [133, 252] width 112 height 10
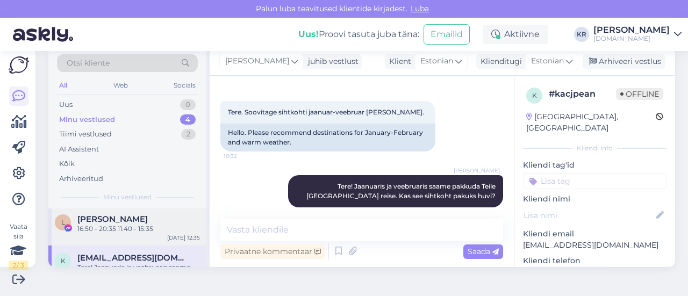
scroll to position [0, 0]
click at [148, 228] on div "16.50 - 20:35 11:40 - 15:35" at bounding box center [138, 231] width 122 height 10
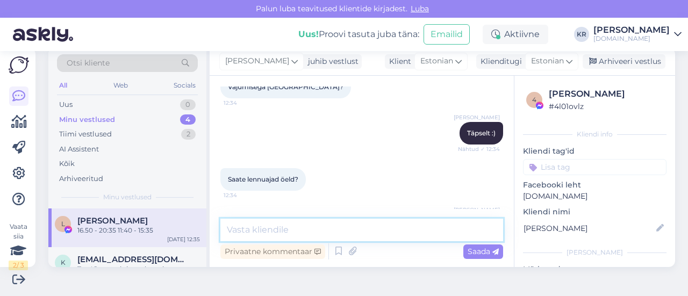
click at [354, 232] on textarea at bounding box center [361, 230] width 283 height 23
type textarea "K"
type textarea "Kas lennuajad sobivad Teile? :)"
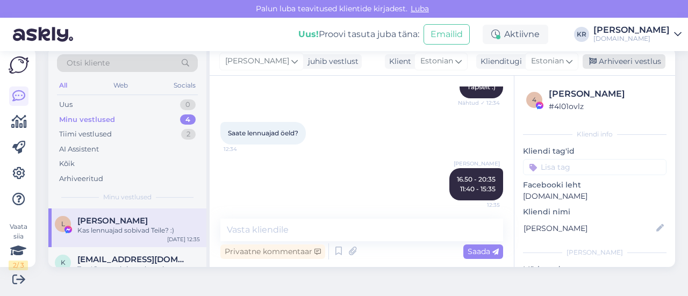
click at [620, 59] on div "Arhiveeri vestlus" at bounding box center [623, 61] width 83 height 15
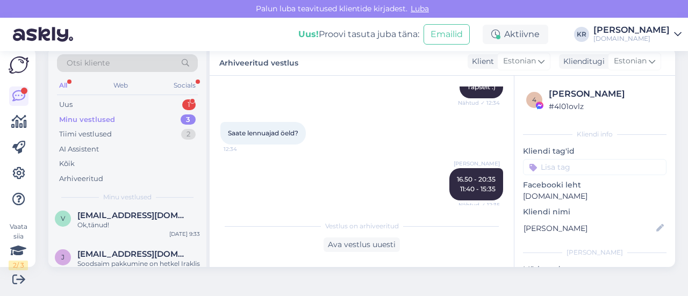
scroll to position [0, 0]
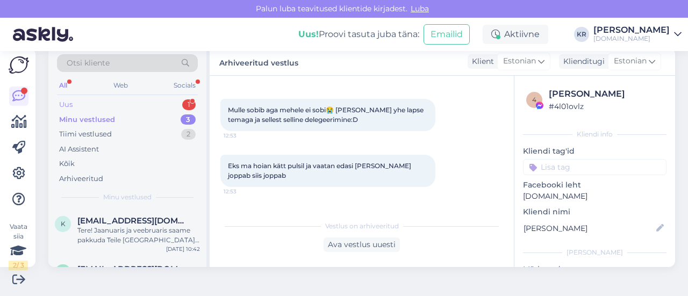
click at [129, 107] on div "Uus 1" at bounding box center [127, 104] width 141 height 15
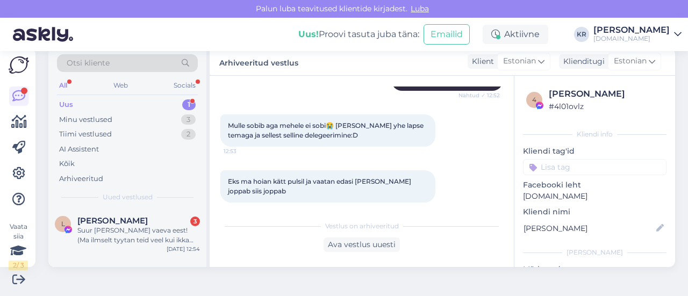
scroll to position [4623, 0]
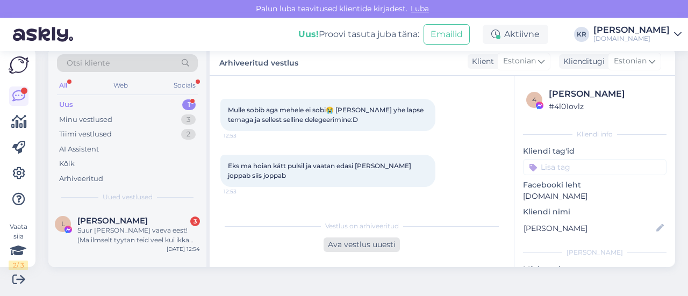
click at [360, 247] on div "Ava vestlus uuesti" at bounding box center [361, 244] width 76 height 15
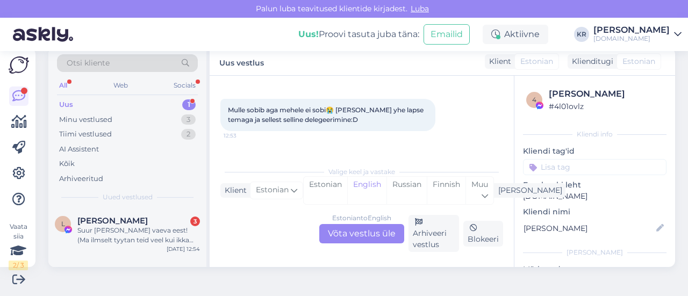
click at [363, 245] on div "Estonian to English Võta vestlus üle Arhiveeri vestlus Blokeeri" at bounding box center [361, 233] width 283 height 37
click at [364, 235] on div "Estonian to English Võta vestlus üle" at bounding box center [361, 233] width 85 height 19
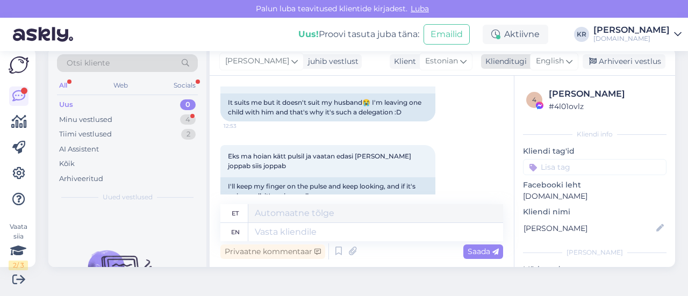
click at [553, 64] on span "English" at bounding box center [550, 61] width 28 height 12
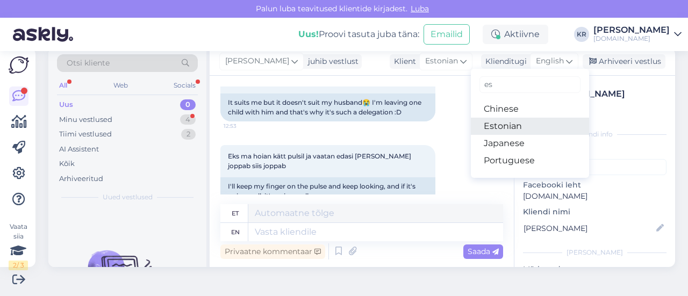
drag, startPoint x: 503, startPoint y: 121, endPoint x: 444, endPoint y: 177, distance: 82.1
click at [503, 120] on link "Estonian" at bounding box center [530, 126] width 118 height 17
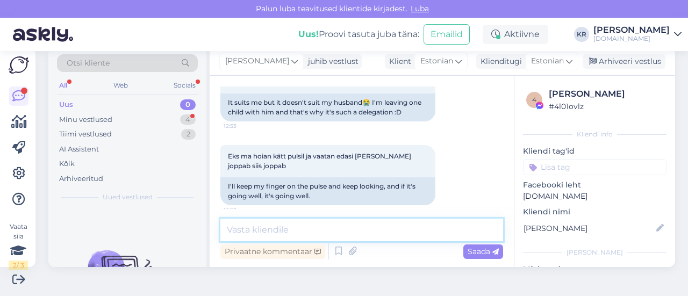
click at [321, 224] on textarea at bounding box center [361, 230] width 283 height 23
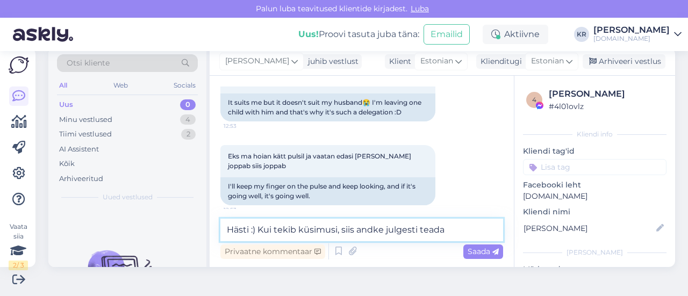
type textarea "Hästi :) Kui tekib küsimusi, siis andke julgesti teada!"
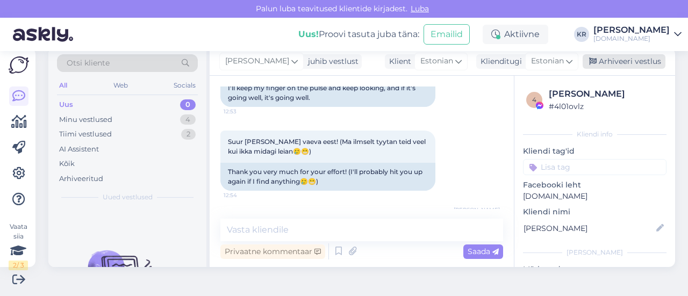
click at [611, 65] on div "Arhiveeri vestlus" at bounding box center [623, 61] width 83 height 15
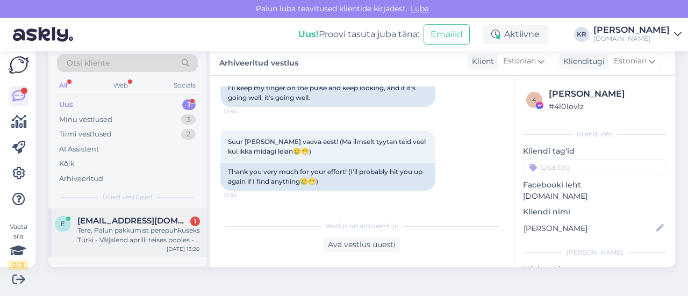
click at [124, 235] on div "Tere, Palun pakkumist perepuhkuseks Türki - Väljalend aprilli teises pooles - 2…" at bounding box center [138, 235] width 122 height 19
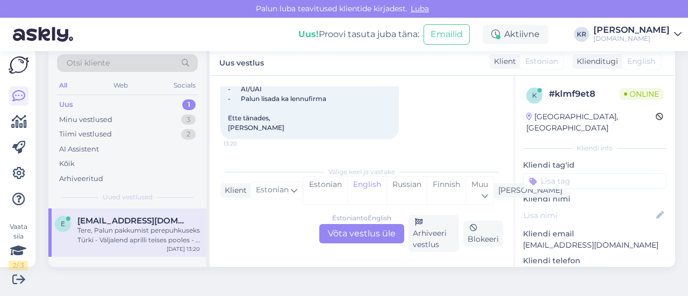
scroll to position [171, 0]
drag, startPoint x: 604, startPoint y: 237, endPoint x: 512, endPoint y: 234, distance: 91.9
copy p "[EMAIL_ADDRESS][DOMAIN_NAME]"
click at [369, 233] on div "Estonian to English Võta vestlus üle" at bounding box center [361, 233] width 85 height 19
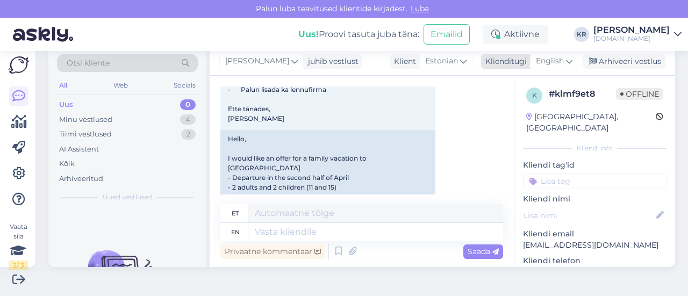
click at [542, 56] on span "English" at bounding box center [550, 61] width 28 height 12
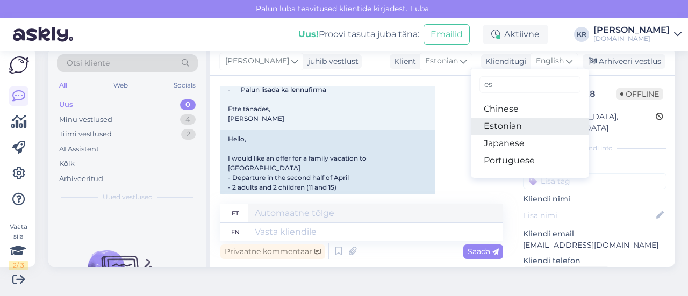
click at [508, 128] on link "Estonian" at bounding box center [530, 126] width 118 height 17
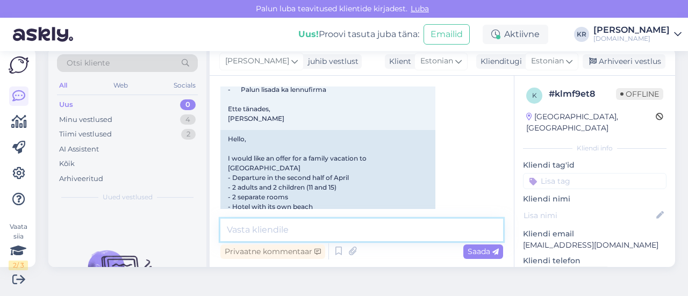
click at [338, 231] on textarea at bounding box center [361, 230] width 283 height 23
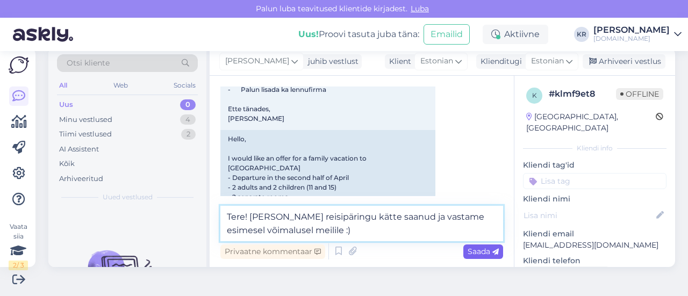
type textarea "Tere! [PERSON_NAME] reisipäringu kätte saanud ja vastame esimesel võimalusel me…"
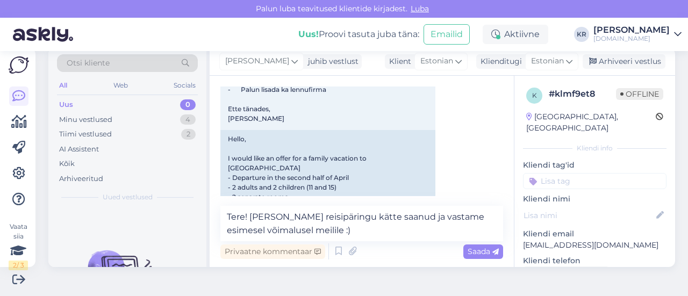
click at [480, 252] on span "Saada" at bounding box center [482, 252] width 31 height 10
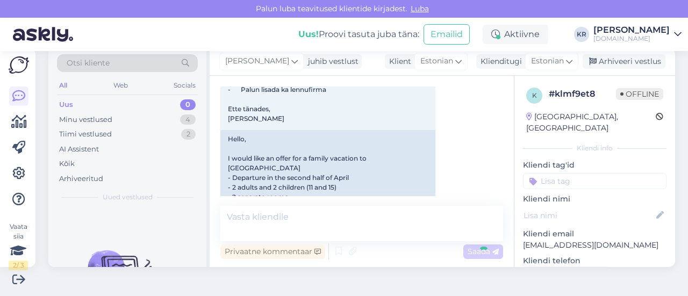
scroll to position [323, 0]
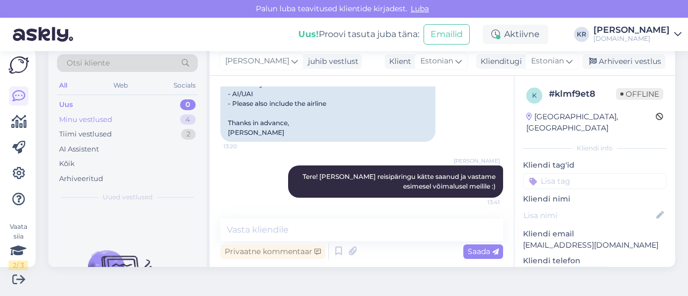
click at [132, 118] on div "Minu vestlused 4" at bounding box center [127, 119] width 141 height 15
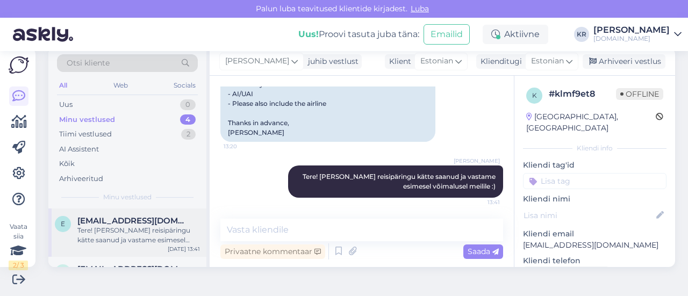
click at [115, 227] on div "Tere! [PERSON_NAME] reisipäringu kätte saanud ja vastame esimesel võimalusel me…" at bounding box center [138, 235] width 122 height 19
click at [600, 58] on div "Arhiveeri vestlus" at bounding box center [623, 61] width 83 height 15
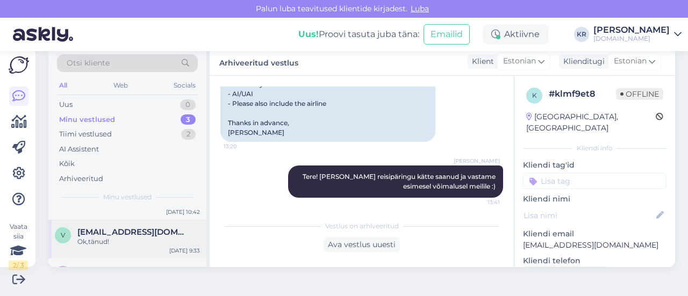
scroll to position [54, 0]
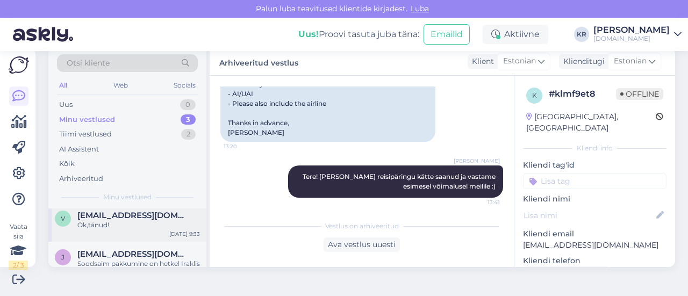
click at [139, 227] on div "Ok,tänud!" at bounding box center [138, 225] width 122 height 10
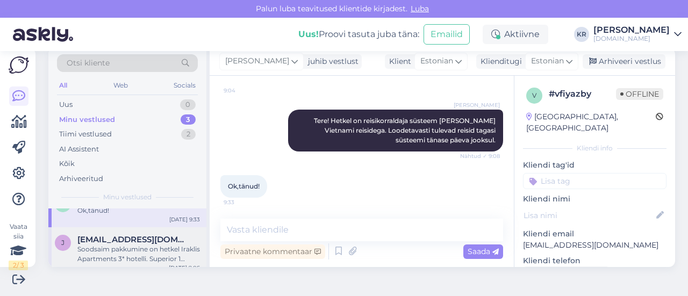
scroll to position [76, 0]
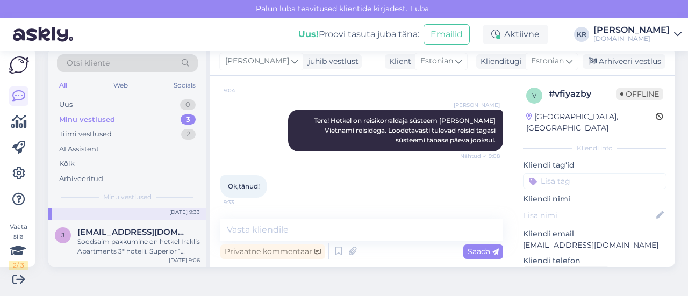
click at [500, 295] on div "Vaata siia 2 / 3 Võimalused Veendu, et Askly loob sulle väärtust. Sulge Ühenda …" at bounding box center [344, 173] width 688 height 245
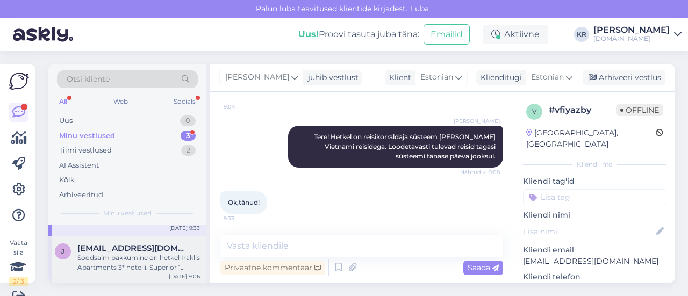
click at [148, 271] on div "J [EMAIL_ADDRESS][DOMAIN_NAME] Soodsaim pakkumine on hetkel Iraklis Apartments …" at bounding box center [127, 260] width 158 height 48
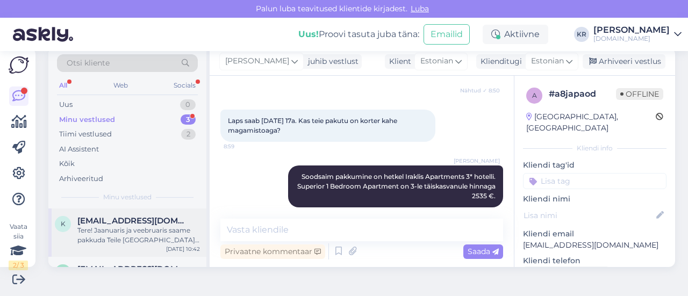
scroll to position [0, 0]
click at [150, 253] on div "k [EMAIL_ADDRESS][DOMAIN_NAME] Tere! Jaanuaris ja veebruaris saame pakkuda Teil…" at bounding box center [127, 232] width 158 height 48
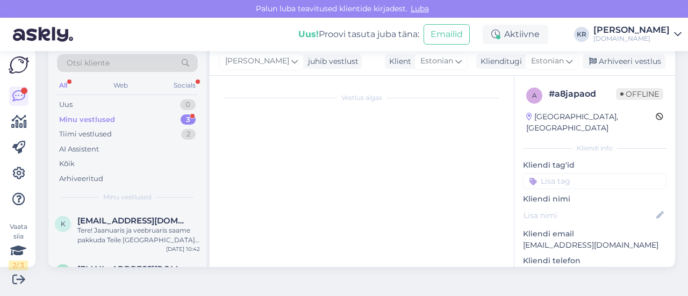
scroll to position [254, 0]
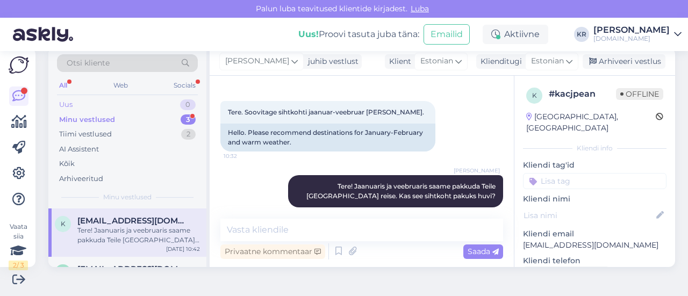
click at [114, 105] on div "Uus 0" at bounding box center [127, 104] width 141 height 15
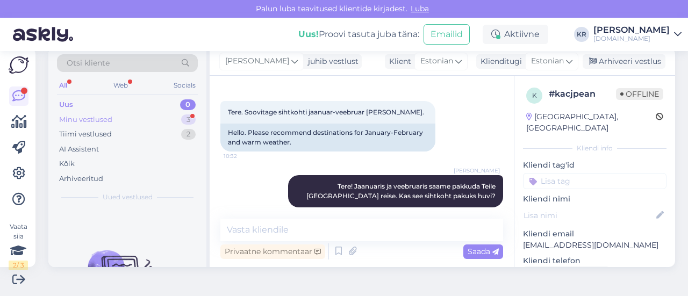
click at [145, 116] on div "Minu vestlused 3" at bounding box center [127, 119] width 141 height 15
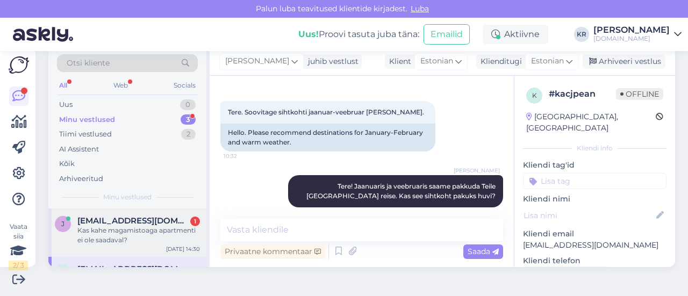
click at [146, 242] on div "Kas kahe magamistoaga apartmenti ei ole saadaval?" at bounding box center [138, 235] width 122 height 19
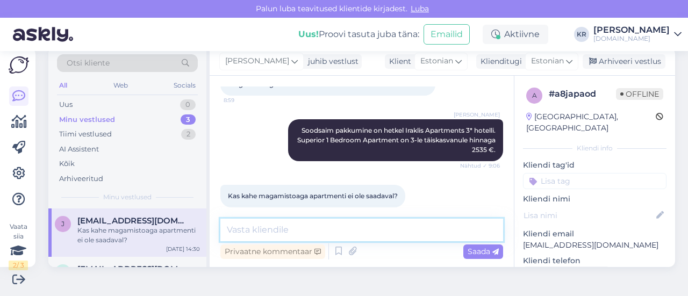
click at [375, 231] on textarea at bounding box center [361, 230] width 283 height 23
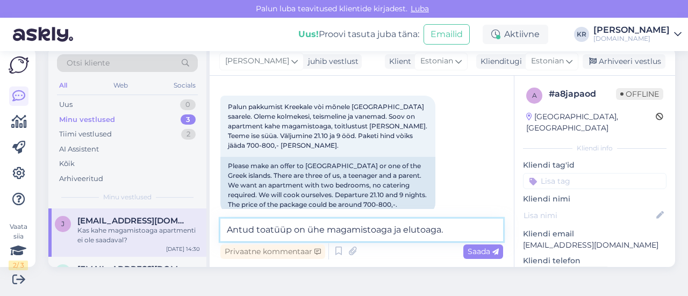
scroll to position [59, 0]
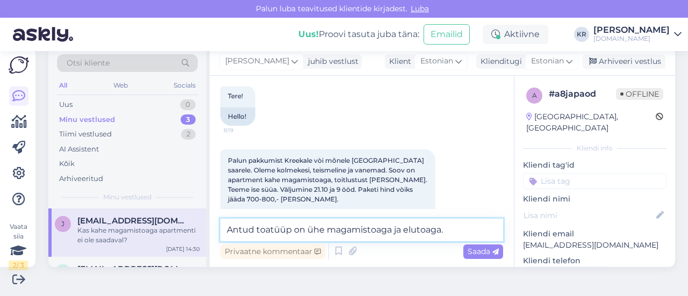
type textarea "Antud toatüüp on ühe magamistoaga ja elutoaga."
click at [453, 229] on textarea "Antud toatüüp on ühe magamistoaga ja elutoaga." at bounding box center [361, 230] width 283 height 23
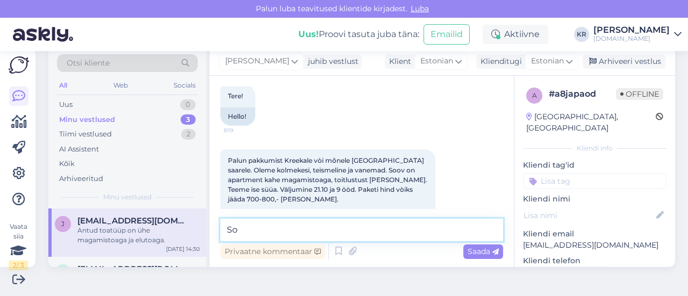
scroll to position [481, 0]
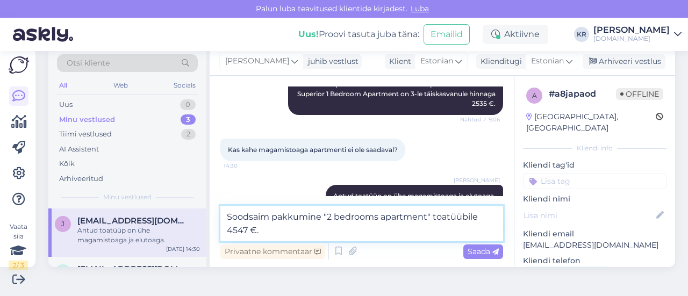
click at [476, 221] on textarea "Soodsaim pakkumine "2 bedrooms apartment" toatüübile 4547 €." at bounding box center [361, 223] width 283 height 35
type textarea "Soodsaim pakkumine "2 bedrooms apartment" toatüübile on 4547 €."
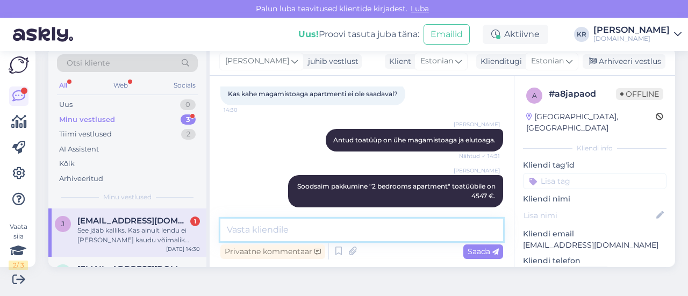
scroll to position [593, 0]
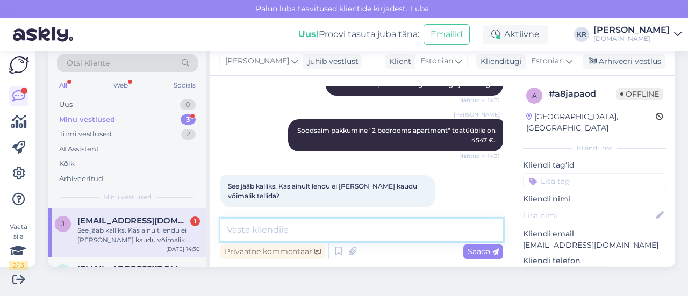
click at [273, 229] on textarea at bounding box center [361, 230] width 283 height 23
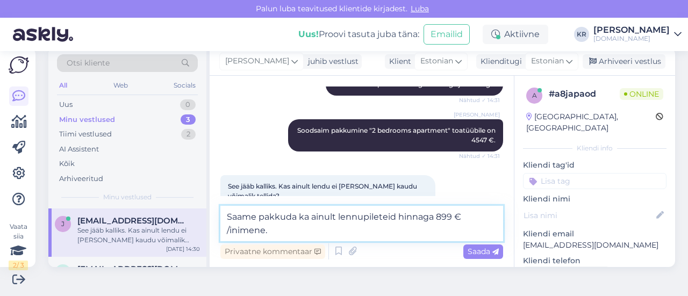
click at [398, 214] on textarea "Saame pakkuda ka ainult lennupileteid hinnaga 899 € /inimene." at bounding box center [361, 223] width 283 height 35
type textarea "Saame pakkuda ka ainult lennupileteid 21.10 - 31.10 hinnaga 899 € /inimene."
click at [349, 230] on textarea "Saame pakkuda ka ainult lennupileteid 21.10 - 31.10 hinnaga 899 € /inimene." at bounding box center [361, 223] width 283 height 35
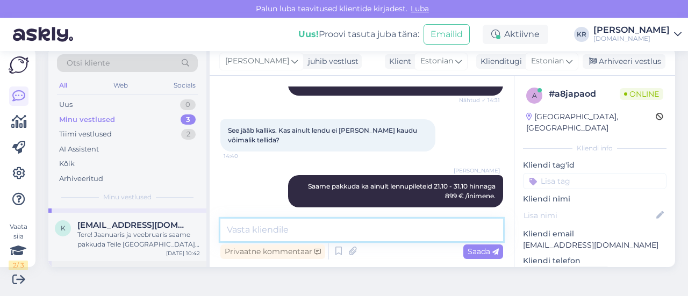
scroll to position [76, 0]
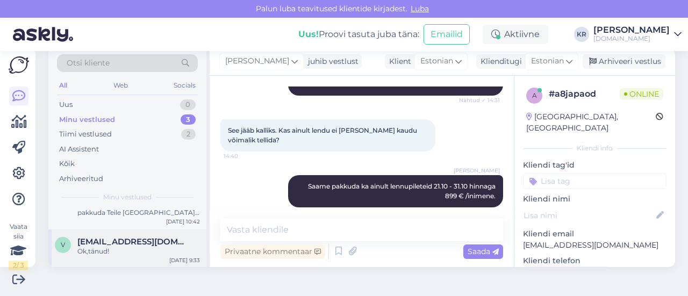
click at [140, 244] on span "[EMAIL_ADDRESS][DOMAIN_NAME]" at bounding box center [133, 242] width 112 height 10
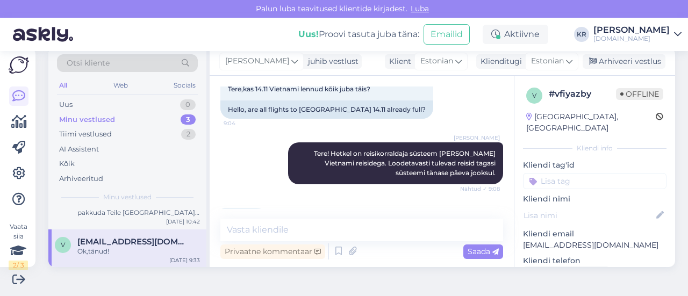
scroll to position [98, 0]
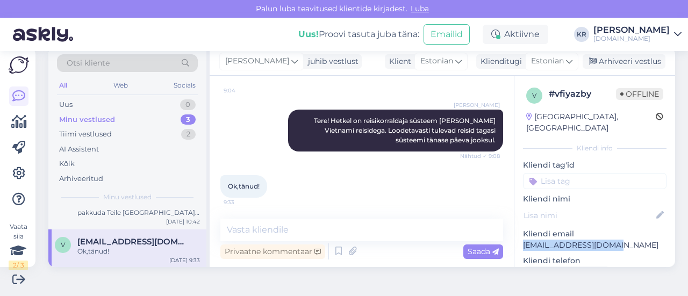
drag, startPoint x: 616, startPoint y: 234, endPoint x: 512, endPoint y: 236, distance: 103.7
copy p "[EMAIL_ADDRESS][DOMAIN_NAME]"
click at [128, 122] on div "Minu vestlused 3" at bounding box center [127, 119] width 141 height 15
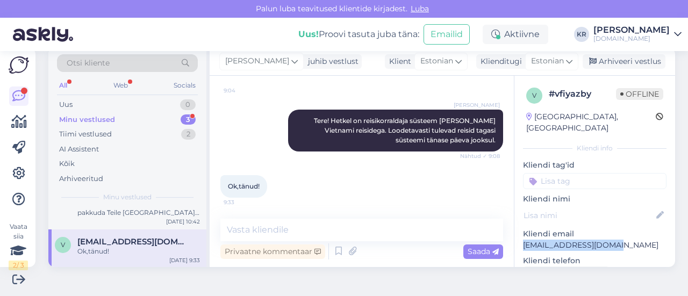
scroll to position [0, 0]
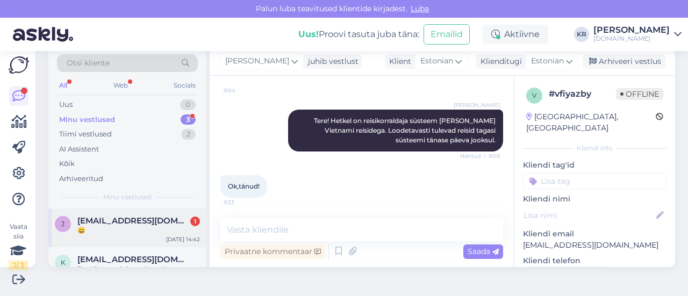
click at [146, 229] on div "😄" at bounding box center [138, 231] width 122 height 10
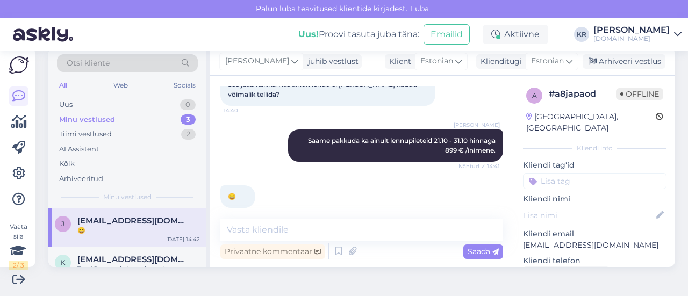
scroll to position [695, 0]
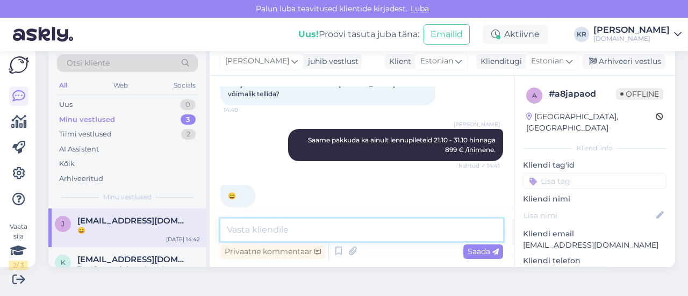
click at [319, 220] on textarea at bounding box center [361, 230] width 283 height 23
click at [331, 226] on textarea at bounding box center [361, 230] width 283 height 23
click at [309, 229] on textarea at bounding box center [361, 230] width 283 height 23
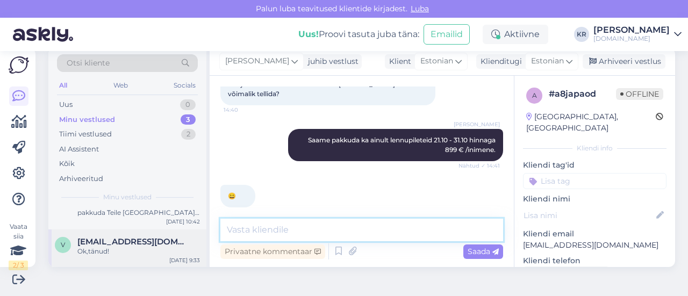
scroll to position [13, 0]
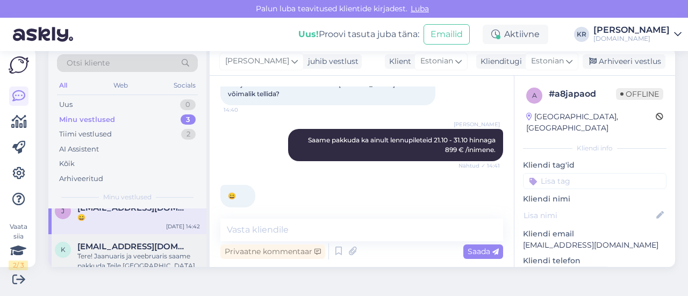
click at [154, 246] on span "[EMAIL_ADDRESS][DOMAIN_NAME]" at bounding box center [133, 247] width 112 height 10
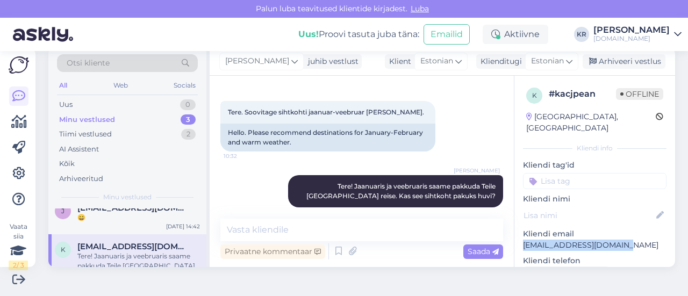
drag, startPoint x: 609, startPoint y: 235, endPoint x: 505, endPoint y: 236, distance: 103.7
click at [514, 236] on div "k # kacjpean Offline [GEOGRAPHIC_DATA], [GEOGRAPHIC_DATA] Kliendi info Kliendi …" at bounding box center [594, 171] width 161 height 191
copy p "[EMAIL_ADDRESS][DOMAIN_NAME]"
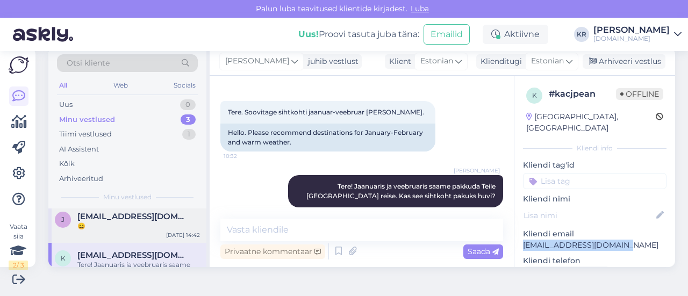
scroll to position [0, 0]
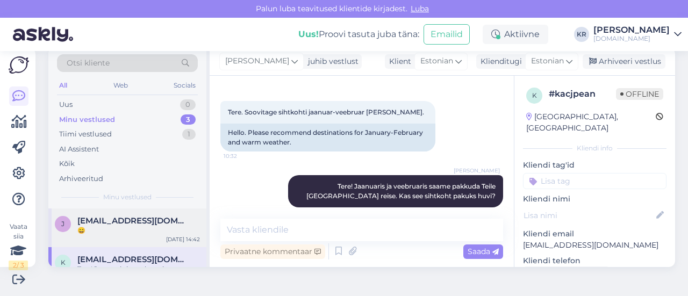
click at [144, 242] on div "J [EMAIL_ADDRESS][DOMAIN_NAME] 😄 [DATE] 14:42" at bounding box center [127, 227] width 158 height 39
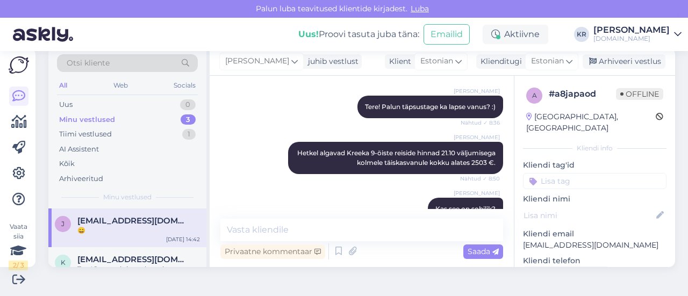
scroll to position [695, 0]
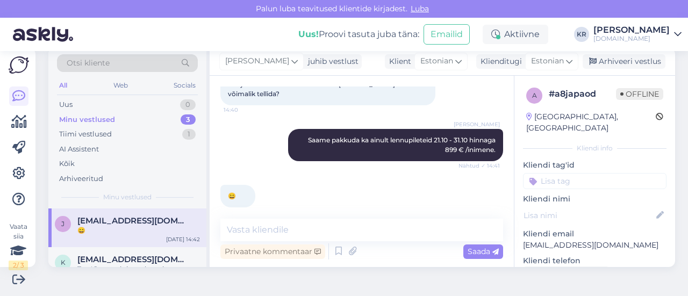
drag, startPoint x: 625, startPoint y: 60, endPoint x: 183, endPoint y: 186, distance: 459.8
click at [625, 60] on div "Arhiveeri vestlus" at bounding box center [623, 61] width 83 height 15
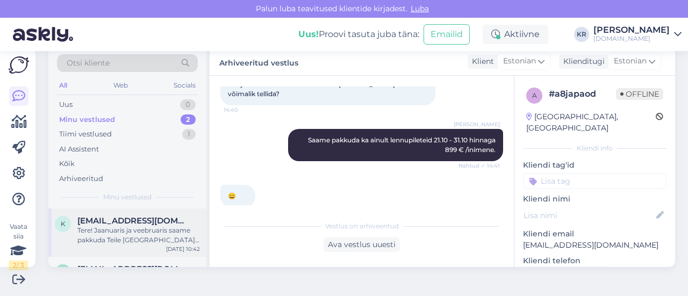
scroll to position [27, 0]
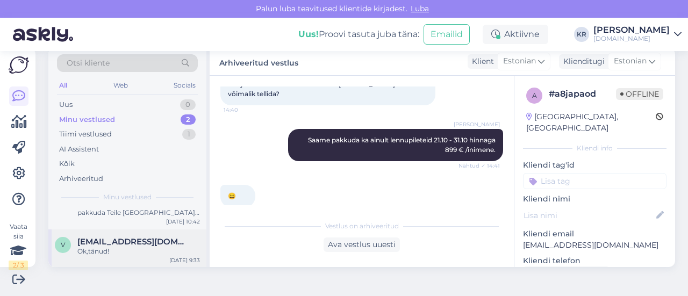
click at [141, 247] on div "Ok,tänud!" at bounding box center [138, 252] width 122 height 10
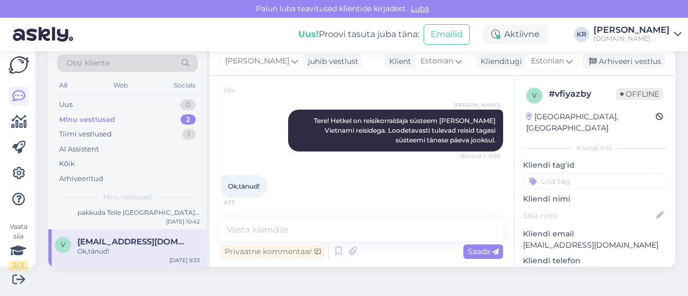
scroll to position [0, 0]
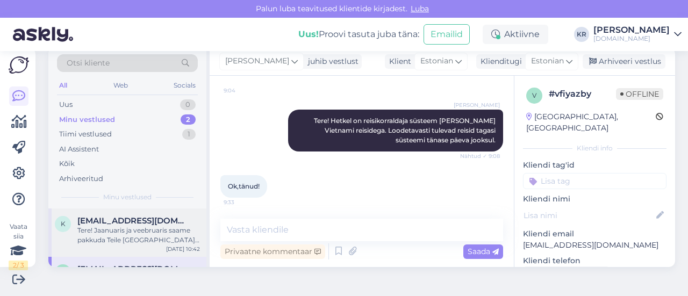
click at [121, 234] on div "Tere! Jaanuaris ja veebruaris saame pakkuda Teile [GEOGRAPHIC_DATA] reise. Kas …" at bounding box center [138, 235] width 122 height 19
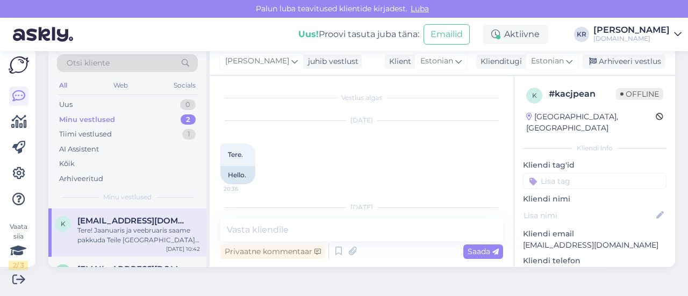
scroll to position [254, 0]
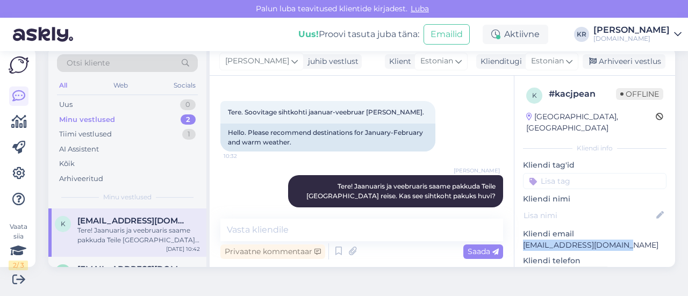
drag, startPoint x: 607, startPoint y: 236, endPoint x: 513, endPoint y: 233, distance: 94.1
copy p "[EMAIL_ADDRESS][DOMAIN_NAME]"
drag, startPoint x: 608, startPoint y: 57, endPoint x: 139, endPoint y: 207, distance: 492.2
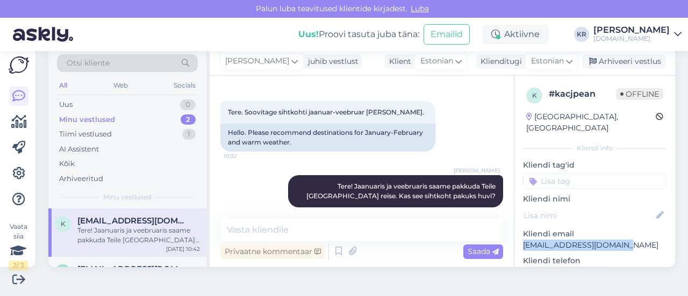
click at [607, 57] on div "Arhiveeri vestlus" at bounding box center [623, 61] width 83 height 15
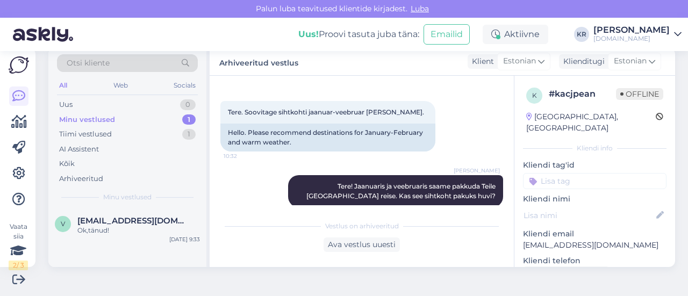
drag, startPoint x: 177, startPoint y: 230, endPoint x: 212, endPoint y: 217, distance: 37.1
click at [177, 230] on div "Ok,tänud!" at bounding box center [138, 231] width 122 height 10
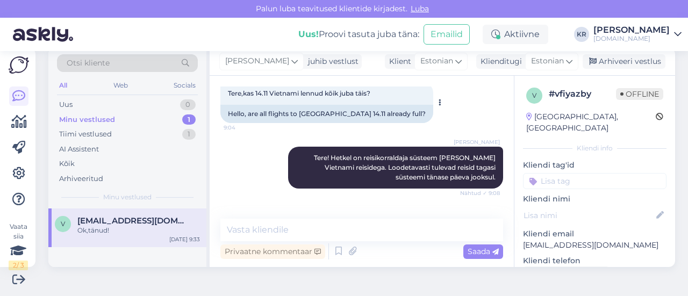
scroll to position [45, 0]
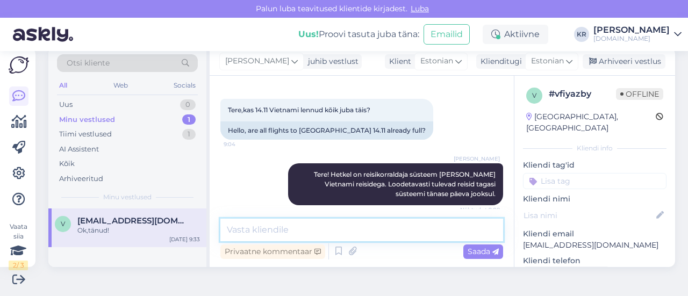
click at [336, 224] on textarea at bounding box center [361, 230] width 283 height 23
type textarea "Vietnami"
drag, startPoint x: 276, startPoint y: 236, endPoint x: 213, endPoint y: 232, distance: 63.5
click at [213, 232] on div "Vestlus algas [DATE] Tere,kas 14.11 Vietnami lennud kõik juba täis? 9:04 Hello,…" at bounding box center [362, 171] width 304 height 191
drag, startPoint x: 76, startPoint y: 98, endPoint x: 114, endPoint y: 93, distance: 38.0
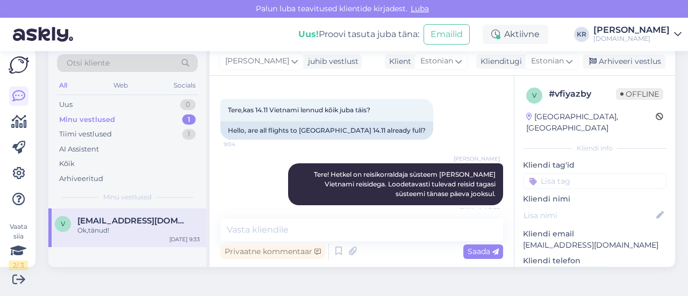
click at [76, 98] on div "Uus 0" at bounding box center [127, 104] width 141 height 15
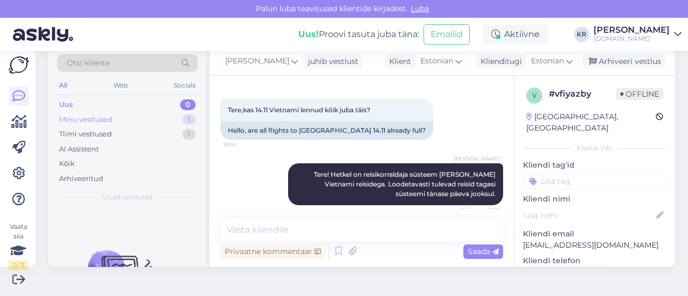
click at [114, 121] on div "Minu vestlused 1" at bounding box center [127, 119] width 141 height 15
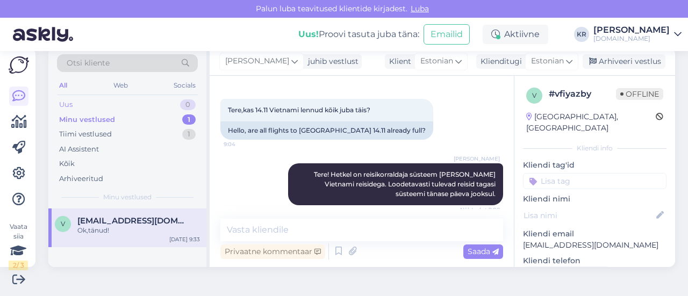
click at [112, 109] on div "Uus 0" at bounding box center [127, 104] width 141 height 15
